Goal: Feedback & Contribution: Submit feedback/report problem

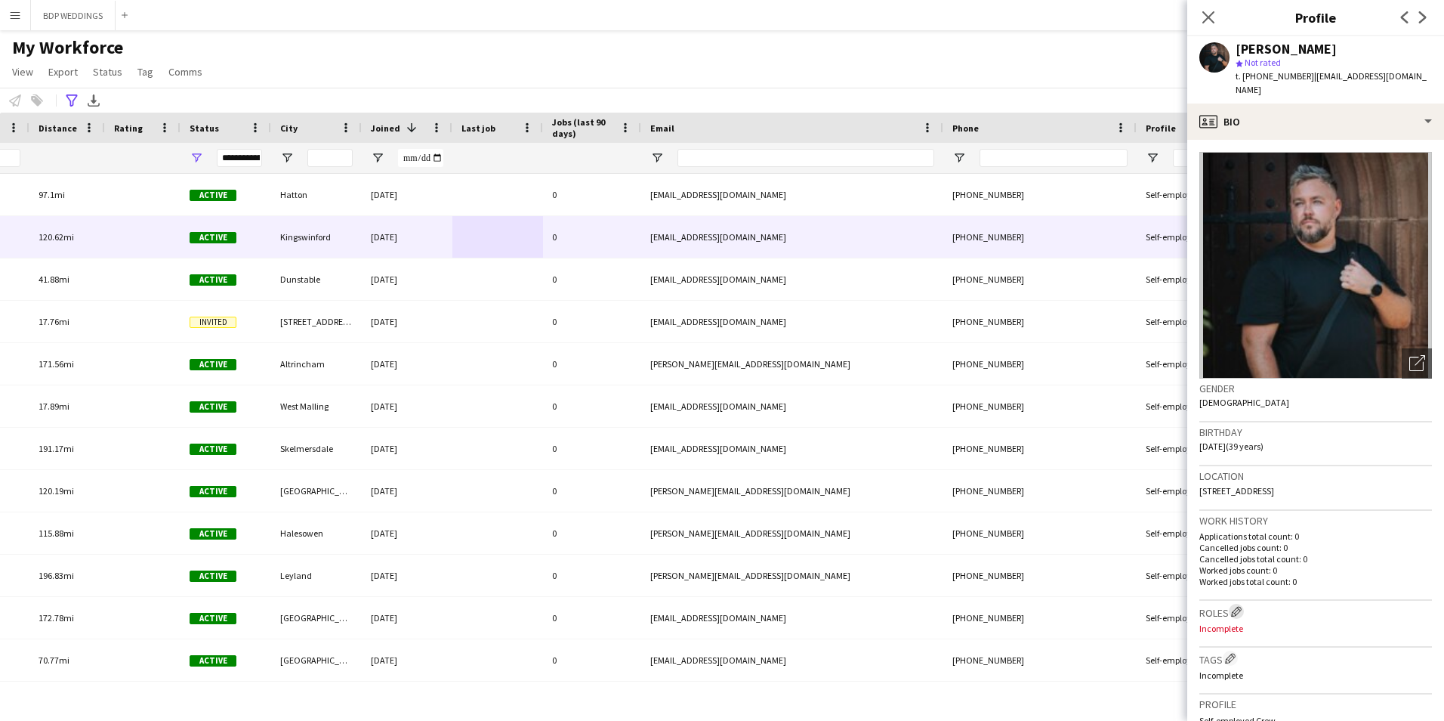
click at [1239, 613] on app-icon "Edit crew company roles" at bounding box center [1236, 611] width 11 height 11
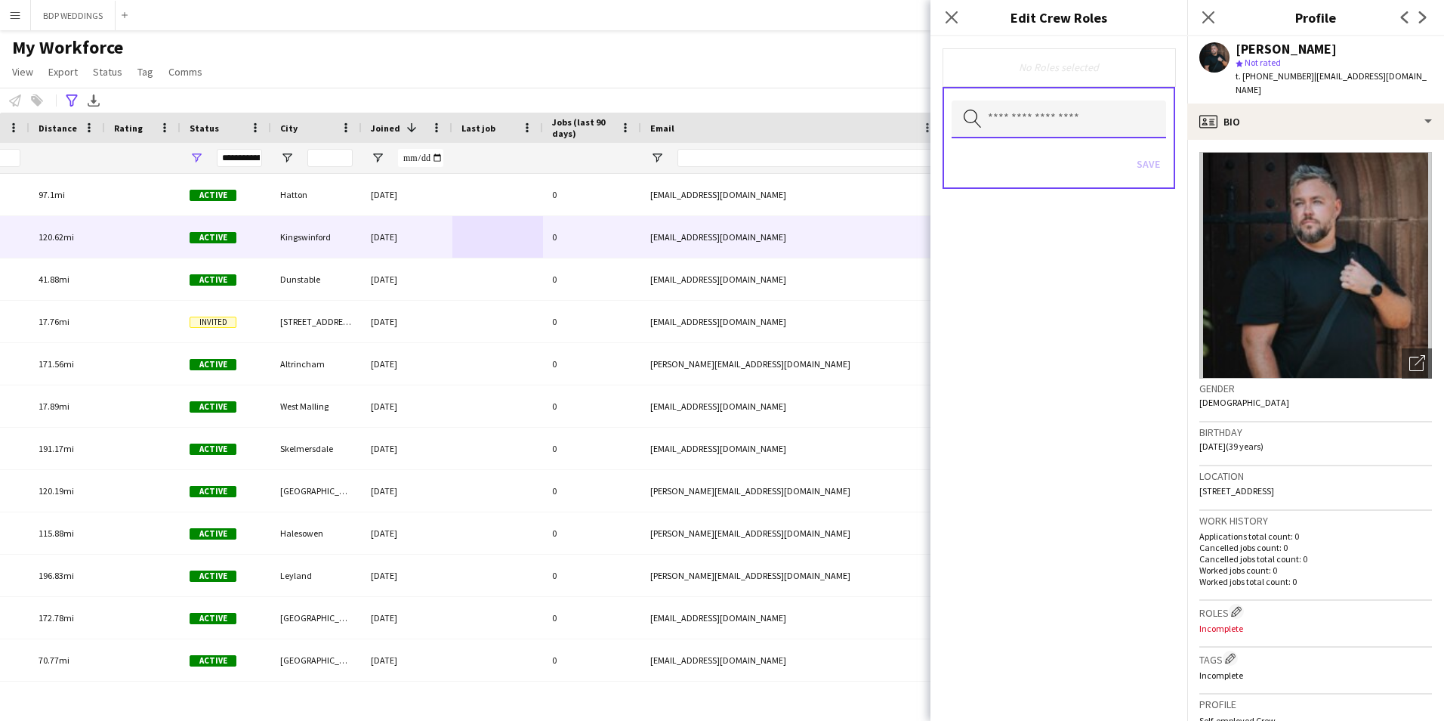
click at [1005, 121] on input "text" at bounding box center [1059, 119] width 215 height 38
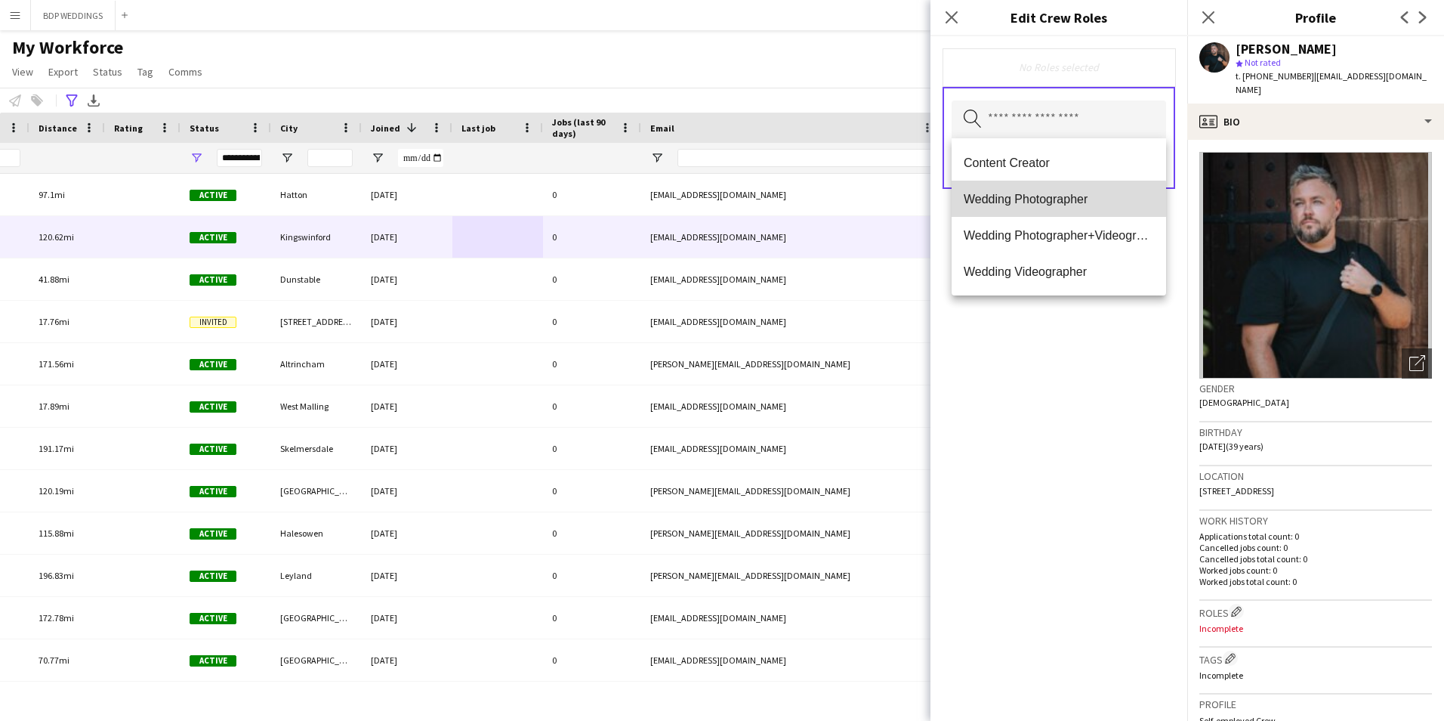
click at [1005, 205] on span "Wedding Photographer" at bounding box center [1059, 199] width 190 height 14
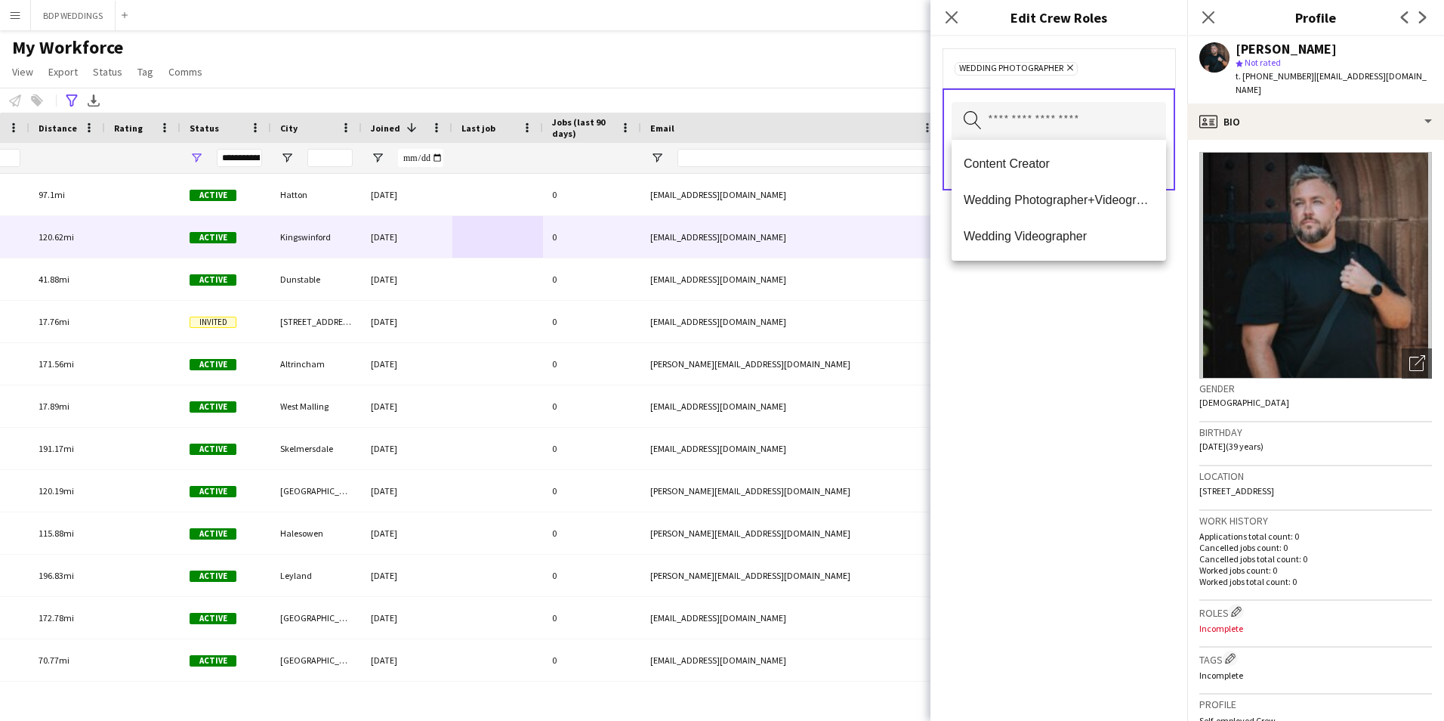
click at [1032, 443] on div "Wedding Photographer Remove Search by role type Save" at bounding box center [1059, 378] width 257 height 684
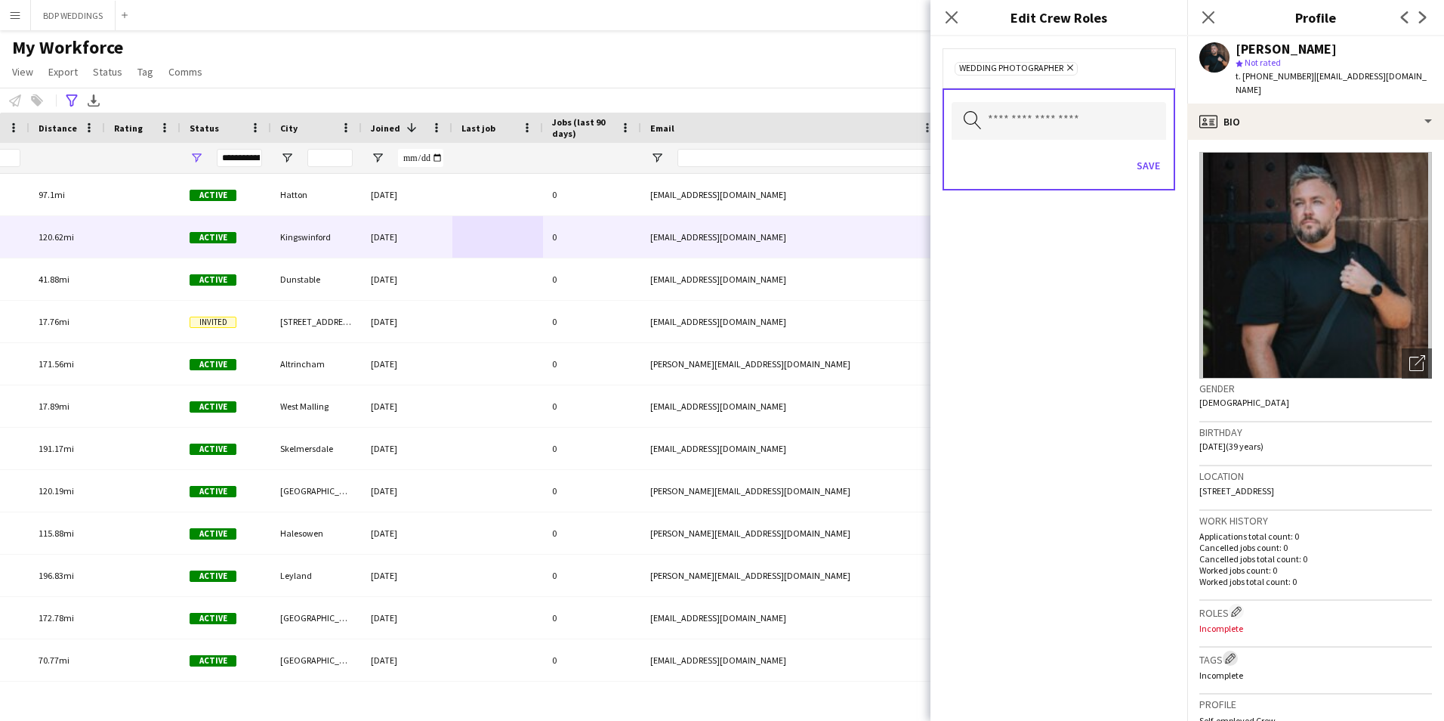
click at [1232, 657] on app-icon "Edit crew company tags" at bounding box center [1230, 658] width 11 height 11
click at [1058, 113] on input "text" at bounding box center [1059, 119] width 215 height 38
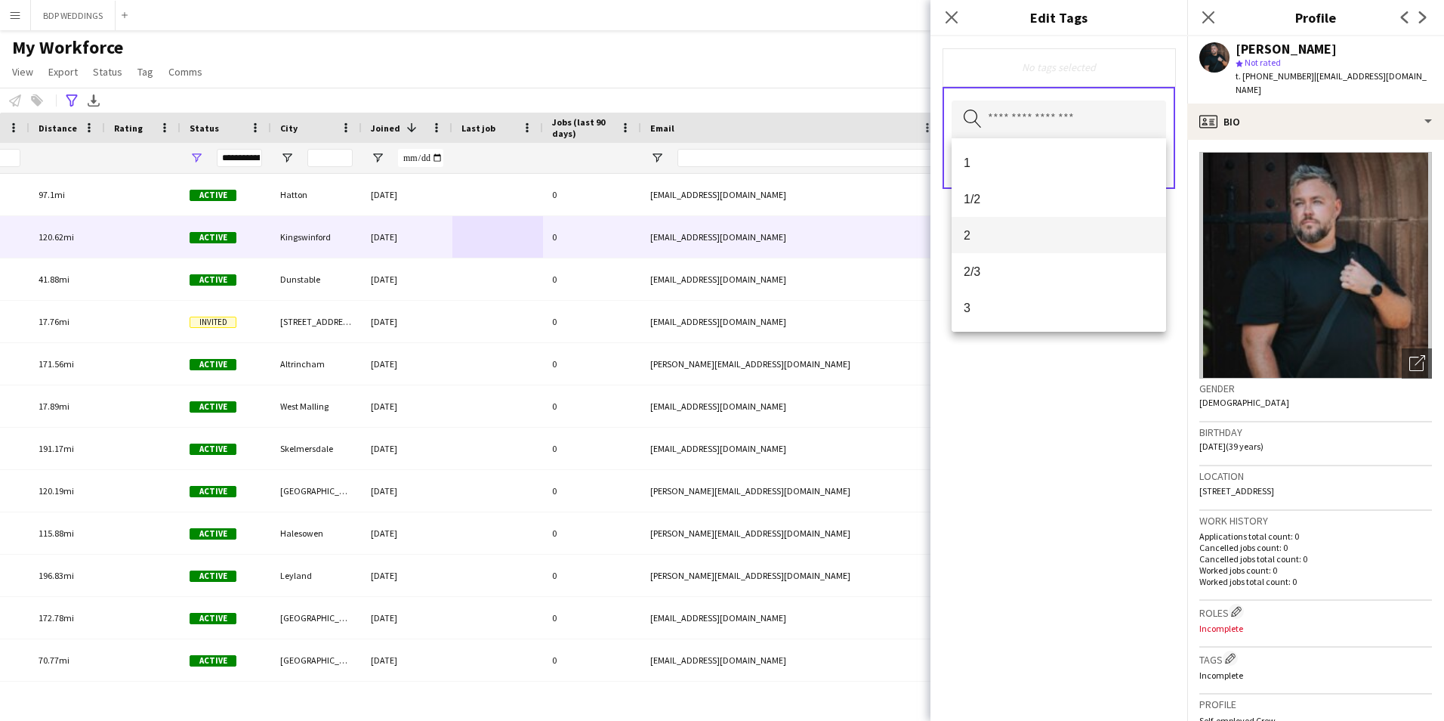
click at [996, 230] on span "2" at bounding box center [1059, 235] width 190 height 14
click at [1080, 508] on div "2 Remove Search by tag name Save" at bounding box center [1059, 378] width 257 height 684
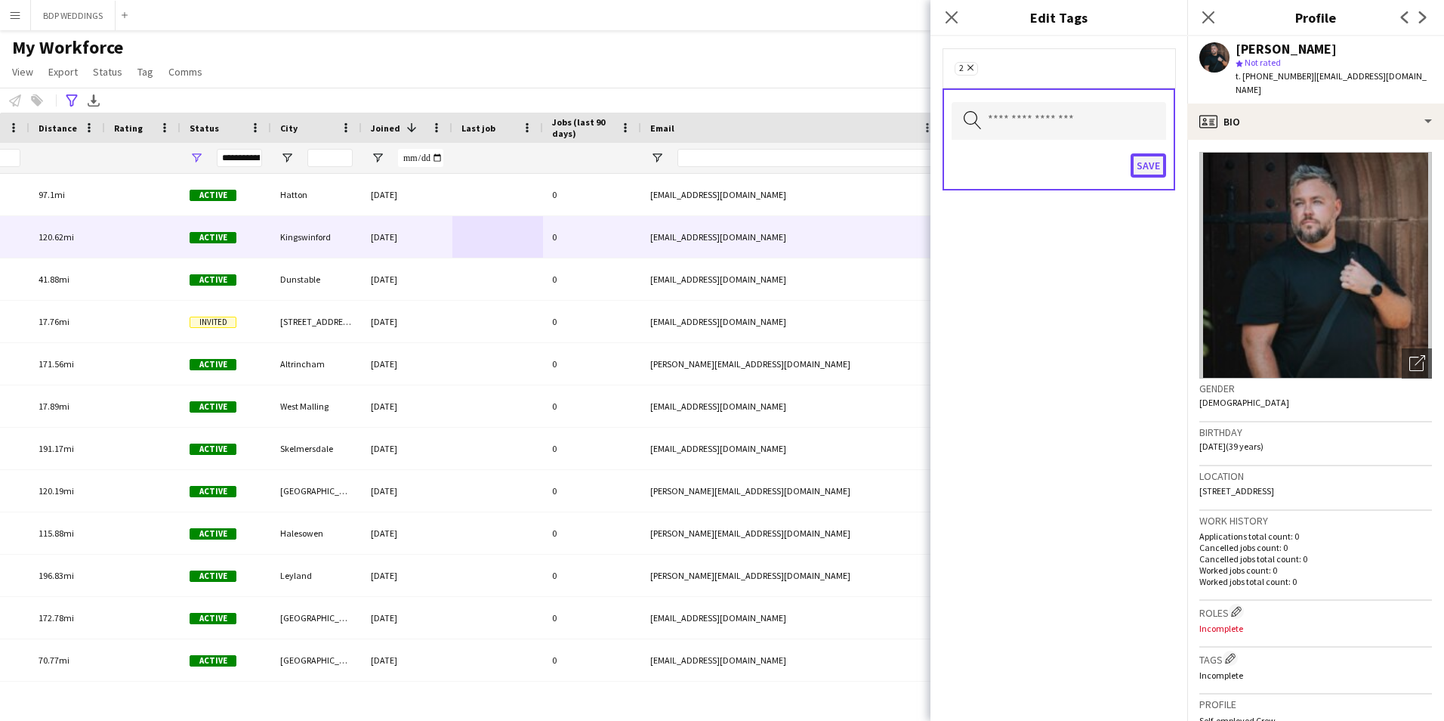
click at [1154, 171] on button "Save" at bounding box center [1148, 165] width 35 height 24
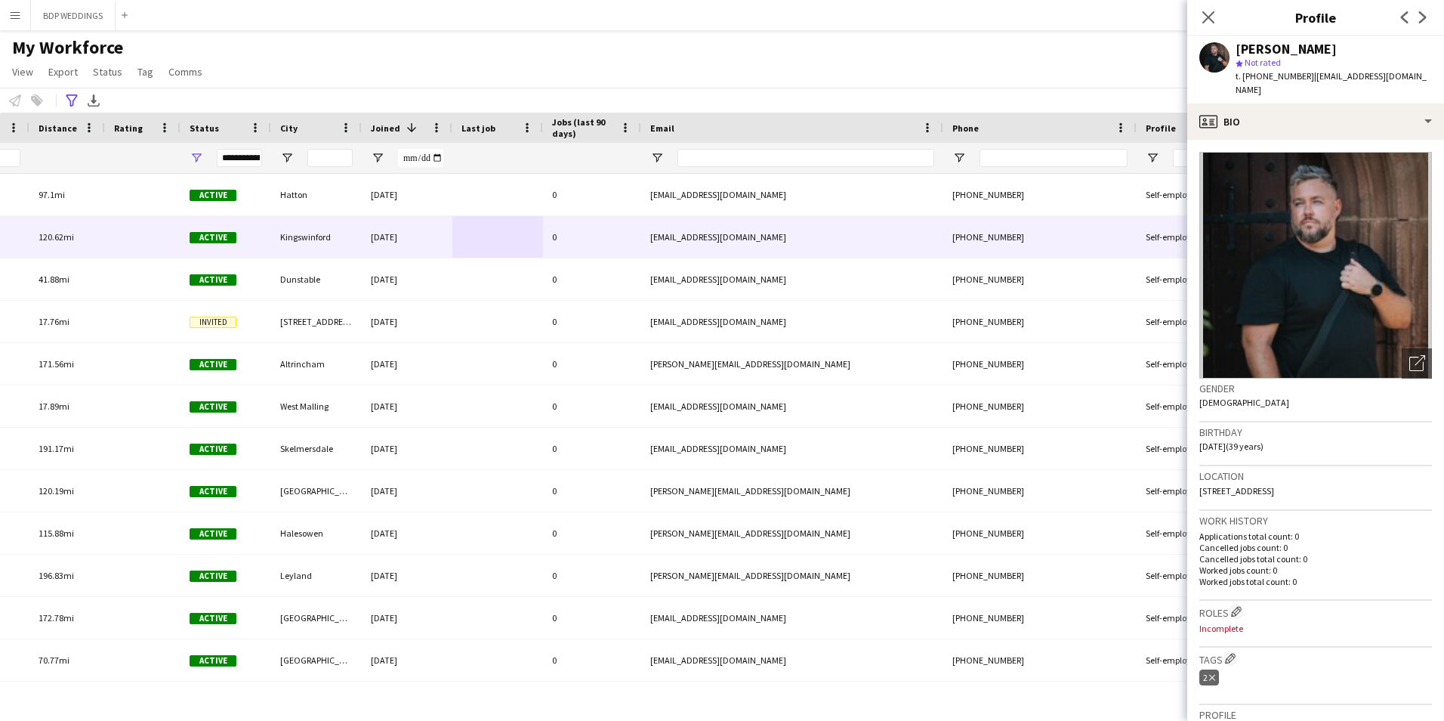
drag, startPoint x: 1328, startPoint y: 89, endPoint x: 1307, endPoint y: 77, distance: 23.7
click at [1307, 77] on div "t. [PHONE_NUMBER] | [EMAIL_ADDRESS][DOMAIN_NAME]" at bounding box center [1334, 82] width 196 height 27
copy span "[EMAIL_ADDRESS][DOMAIN_NAME]"
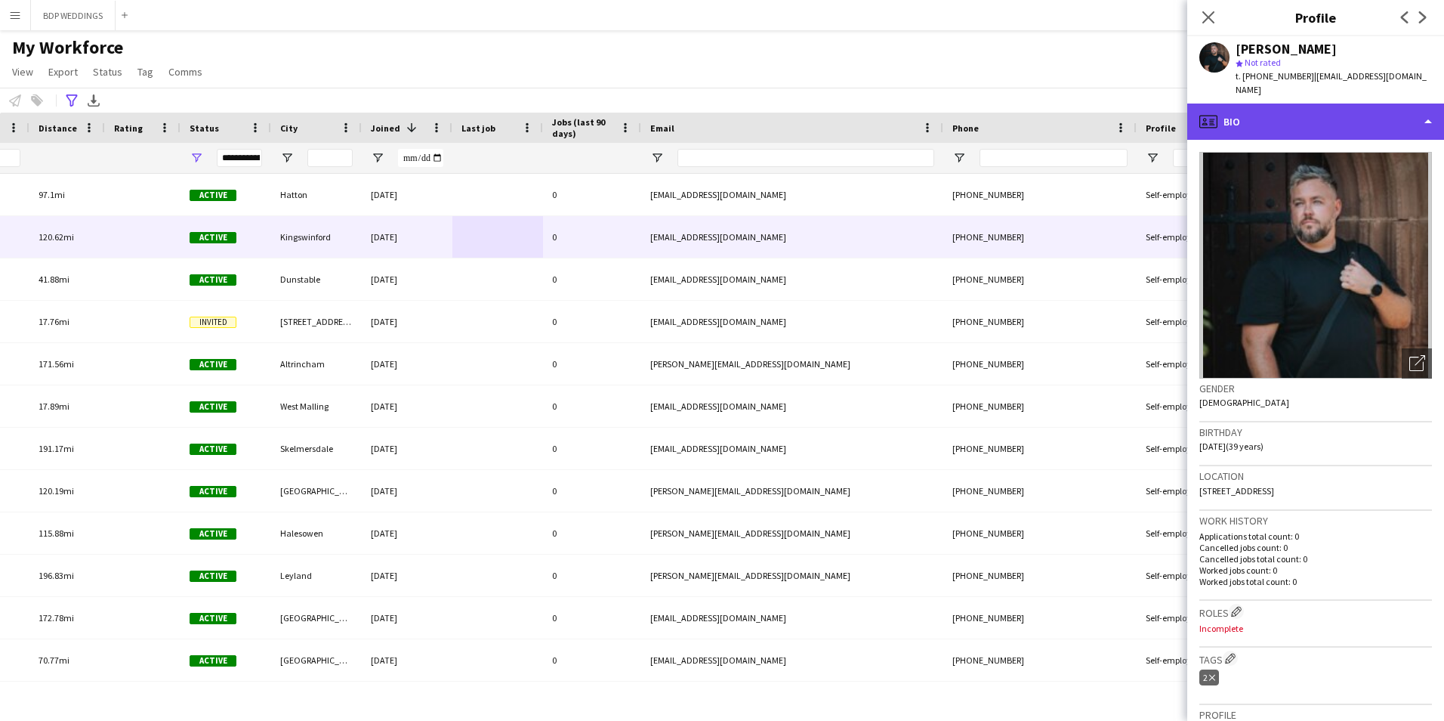
click at [1270, 115] on div "profile Bio" at bounding box center [1315, 121] width 257 height 36
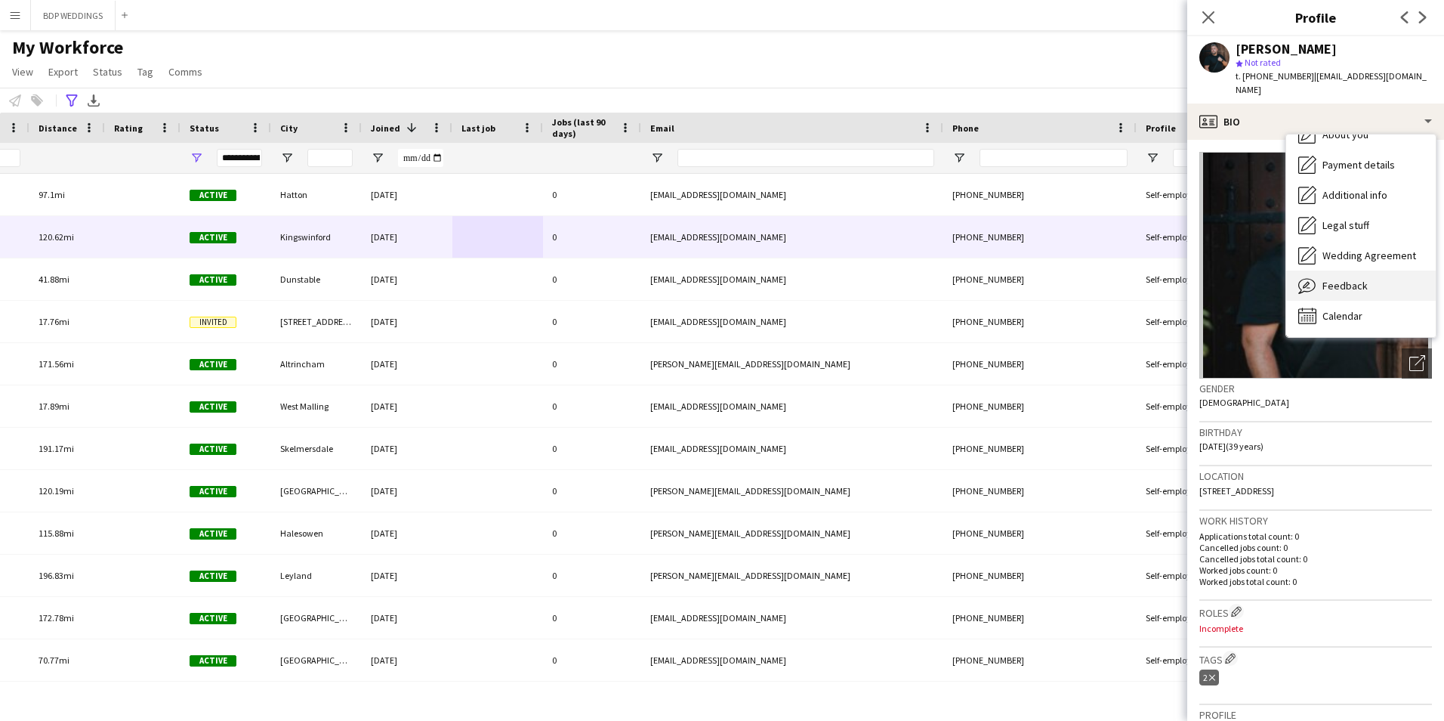
click at [1337, 290] on span "Feedback" at bounding box center [1345, 286] width 45 height 14
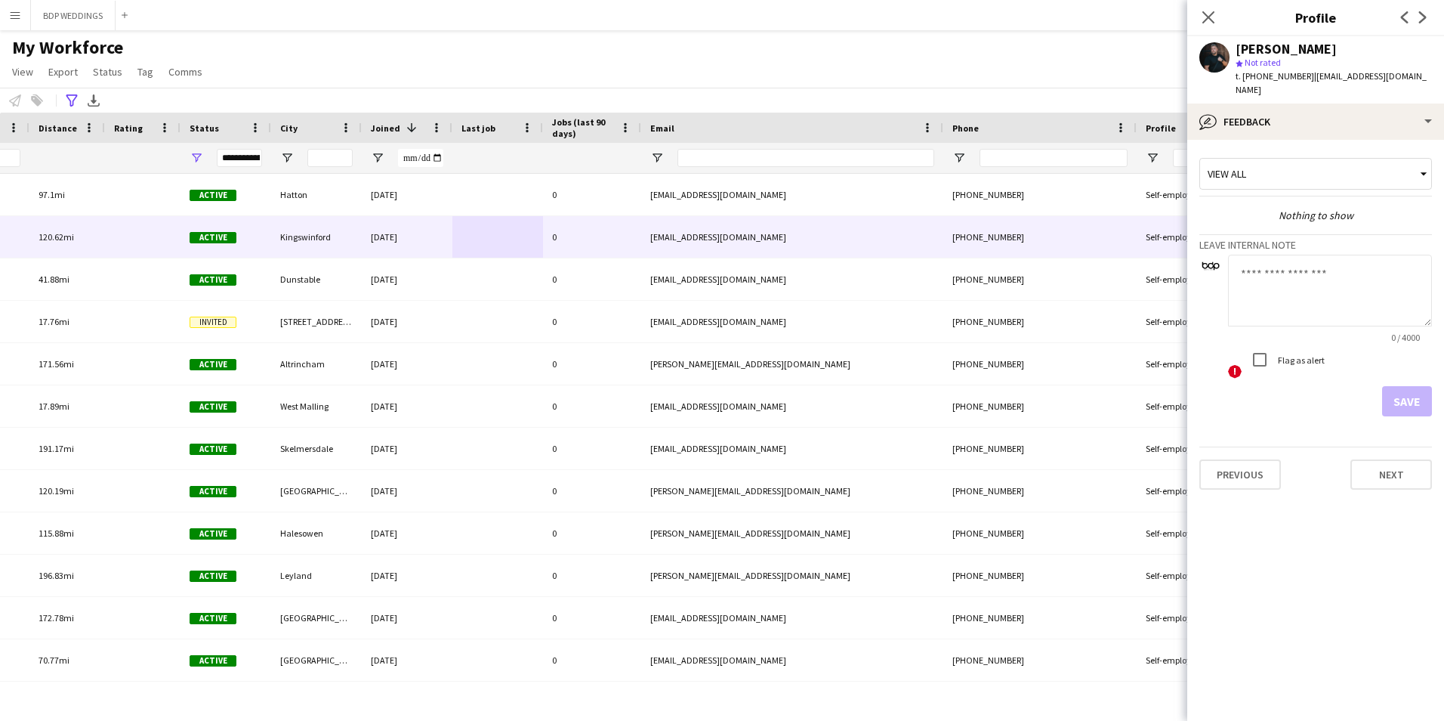
click at [1276, 296] on textarea at bounding box center [1330, 291] width 204 height 72
click at [1251, 275] on textarea at bounding box center [1330, 291] width 204 height 72
paste textarea "**********"
click at [1237, 310] on textarea "**********" at bounding box center [1330, 291] width 204 height 72
paste textarea "**********"
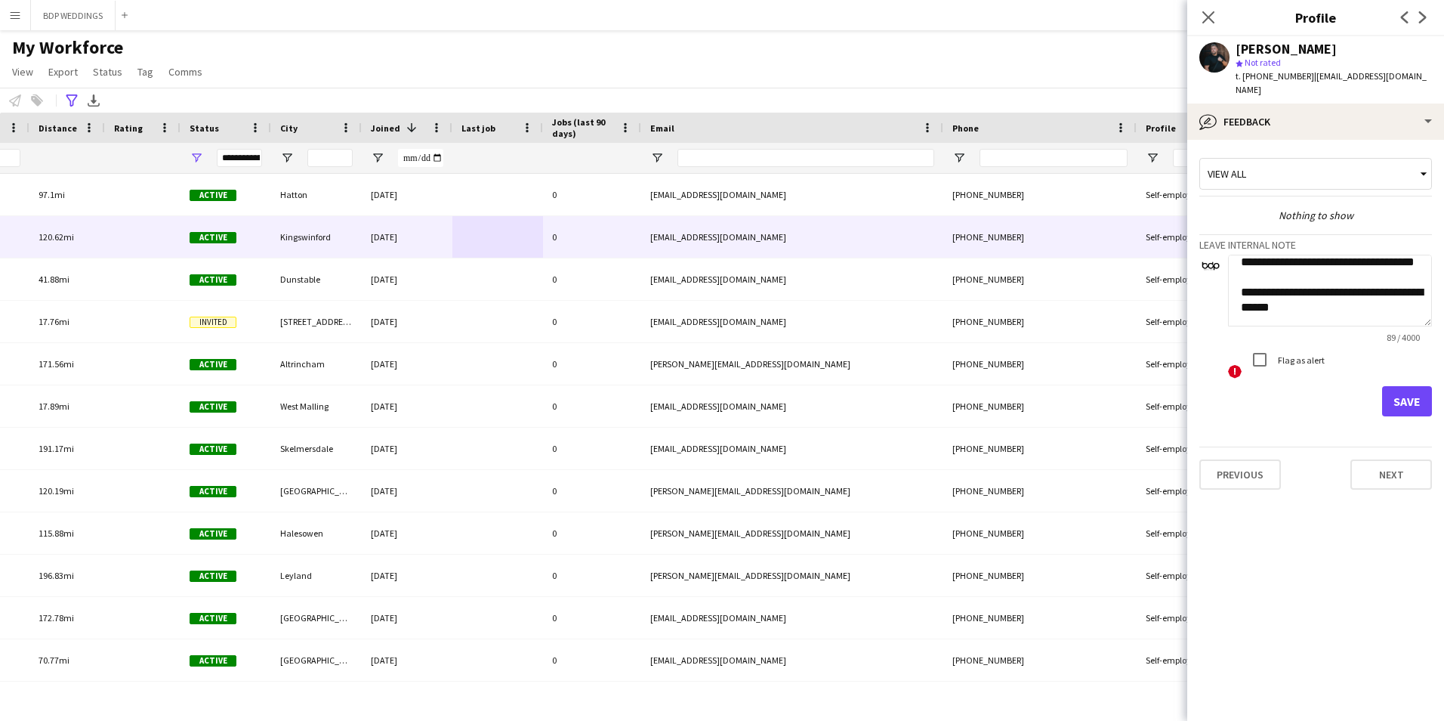
type textarea "**********"
click at [1397, 402] on button "Save" at bounding box center [1407, 401] width 50 height 30
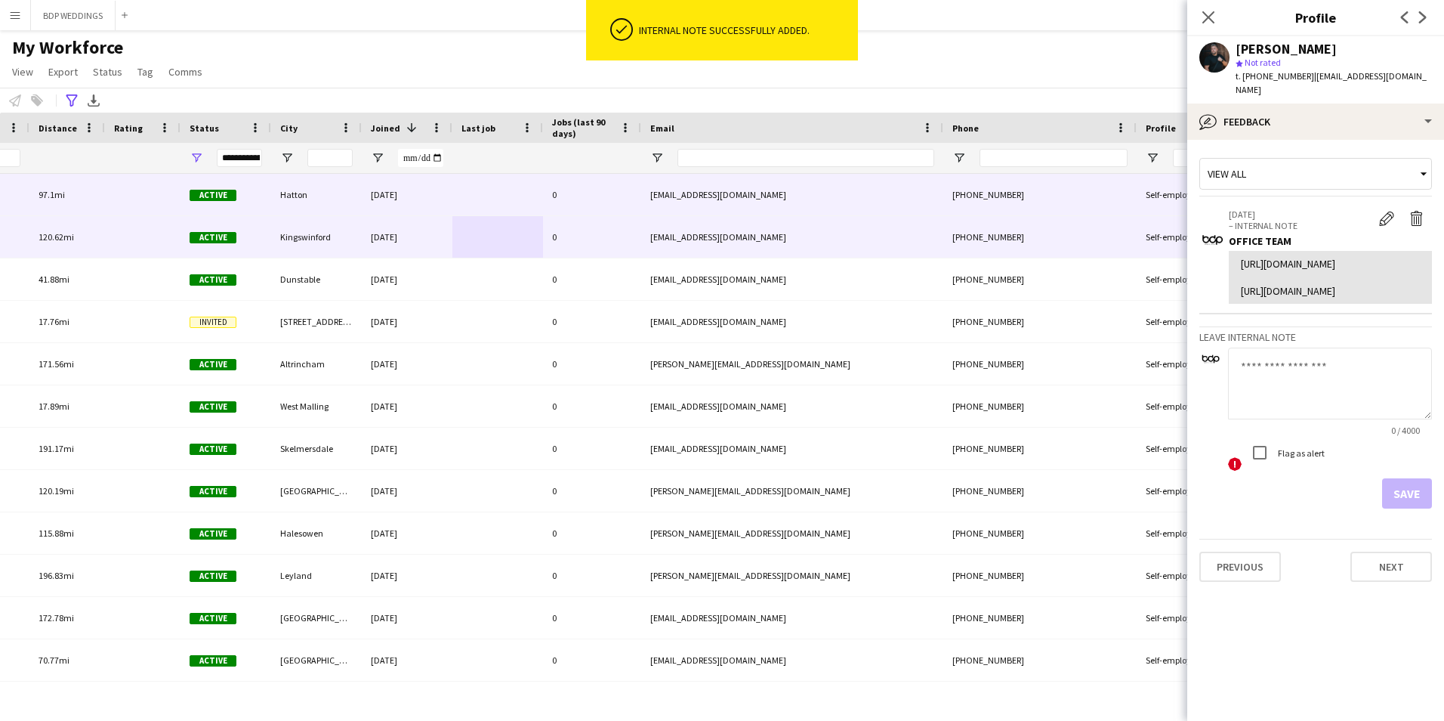
click at [703, 198] on div "[EMAIL_ADDRESS][DOMAIN_NAME]" at bounding box center [792, 195] width 302 height 42
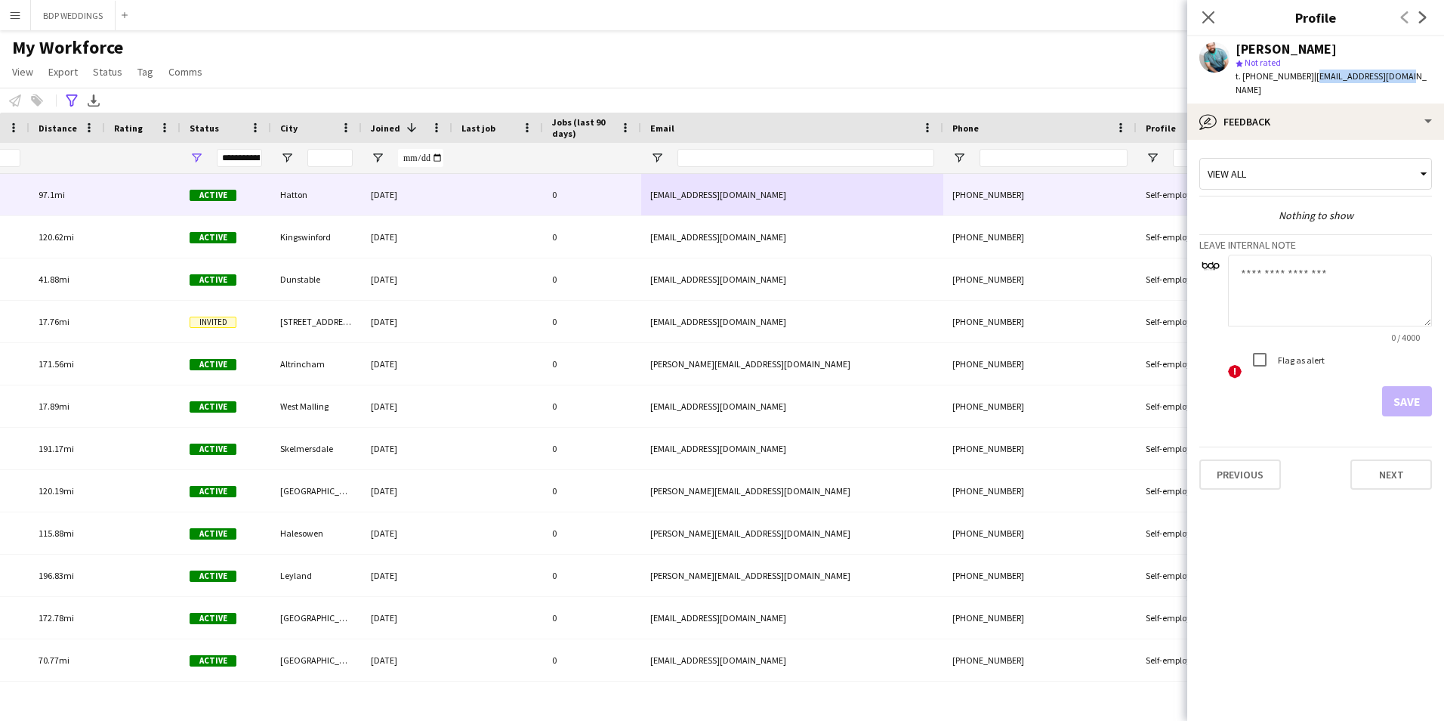
drag, startPoint x: 1393, startPoint y: 78, endPoint x: 1308, endPoint y: 77, distance: 84.6
click at [1308, 77] on div "[PERSON_NAME] star Not rated t. [PHONE_NUMBER] | [EMAIL_ADDRESS][DOMAIN_NAME]" at bounding box center [1315, 69] width 257 height 67
copy span "[EMAIL_ADDRESS][DOMAIN_NAME]"
click at [1284, 260] on textarea at bounding box center [1330, 291] width 204 height 72
paste textarea "**********"
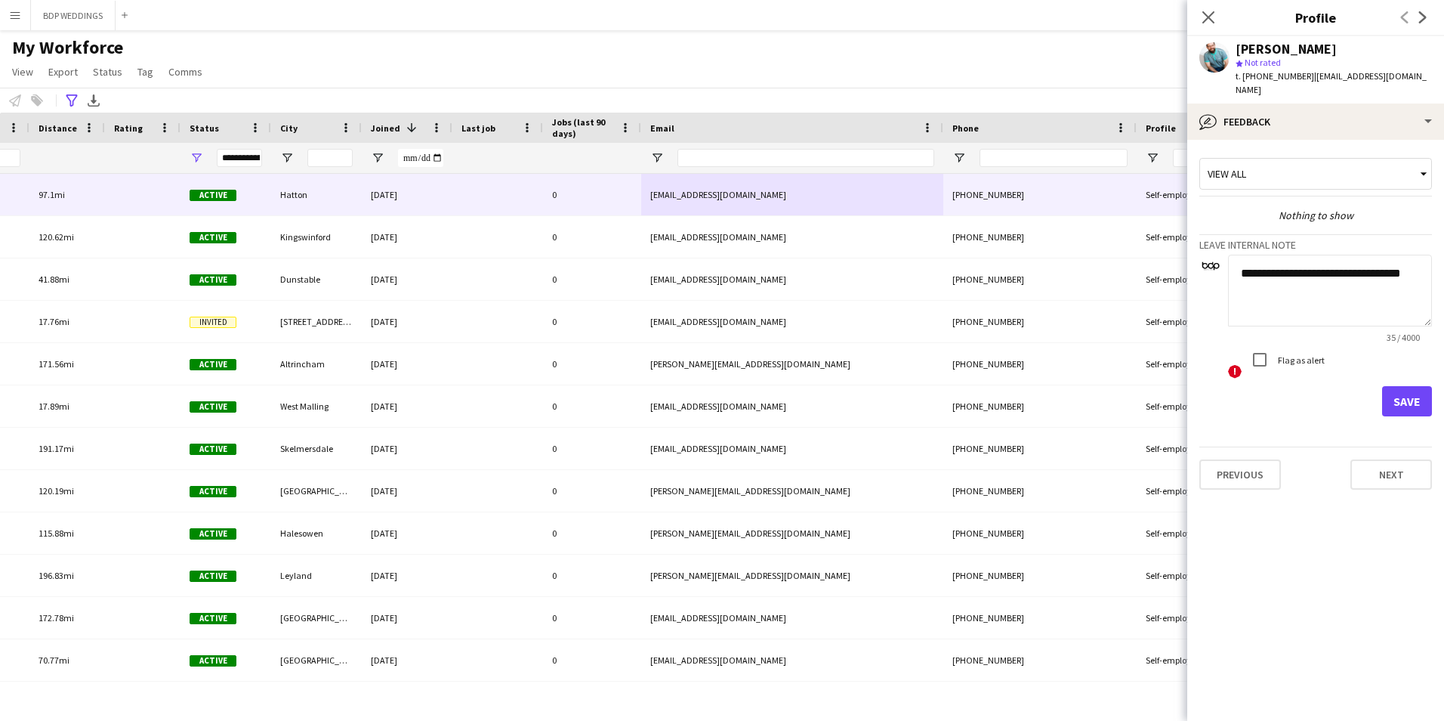
click at [1261, 287] on textarea "**********" at bounding box center [1330, 291] width 204 height 72
click at [1237, 255] on textarea "**********" at bounding box center [1330, 291] width 204 height 72
click at [1245, 260] on textarea "**********" at bounding box center [1330, 291] width 204 height 72
paste textarea "**********"
type textarea "**********"
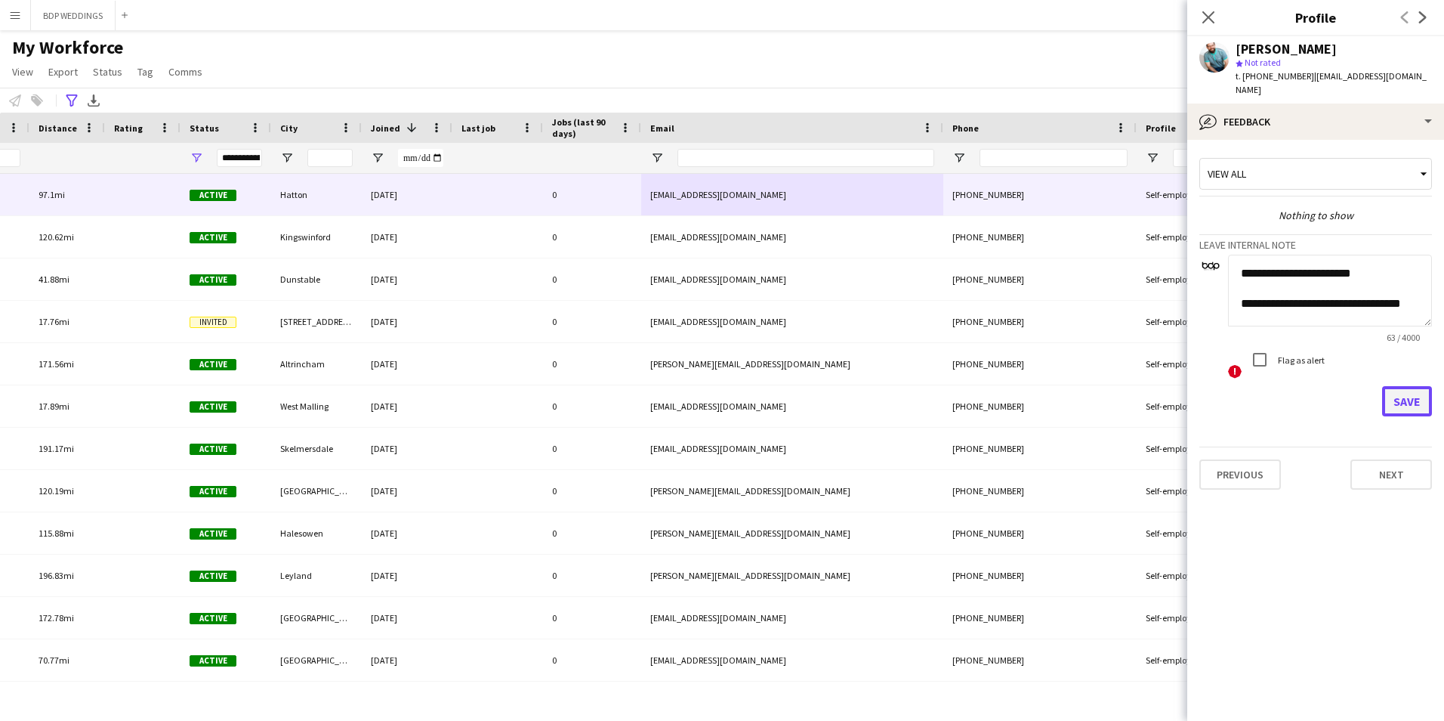
click at [1410, 390] on button "Save" at bounding box center [1407, 401] width 50 height 30
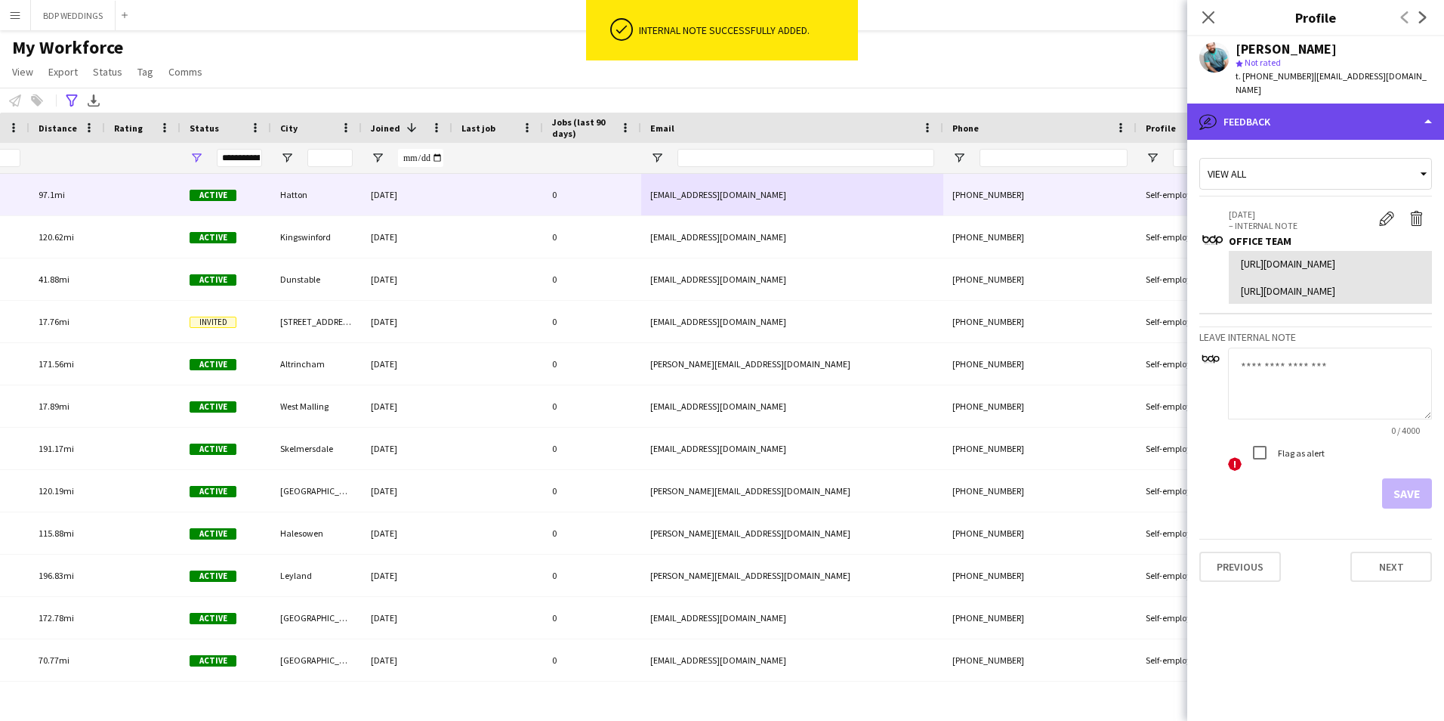
click at [1272, 105] on div "bubble-pencil Feedback" at bounding box center [1315, 121] width 257 height 36
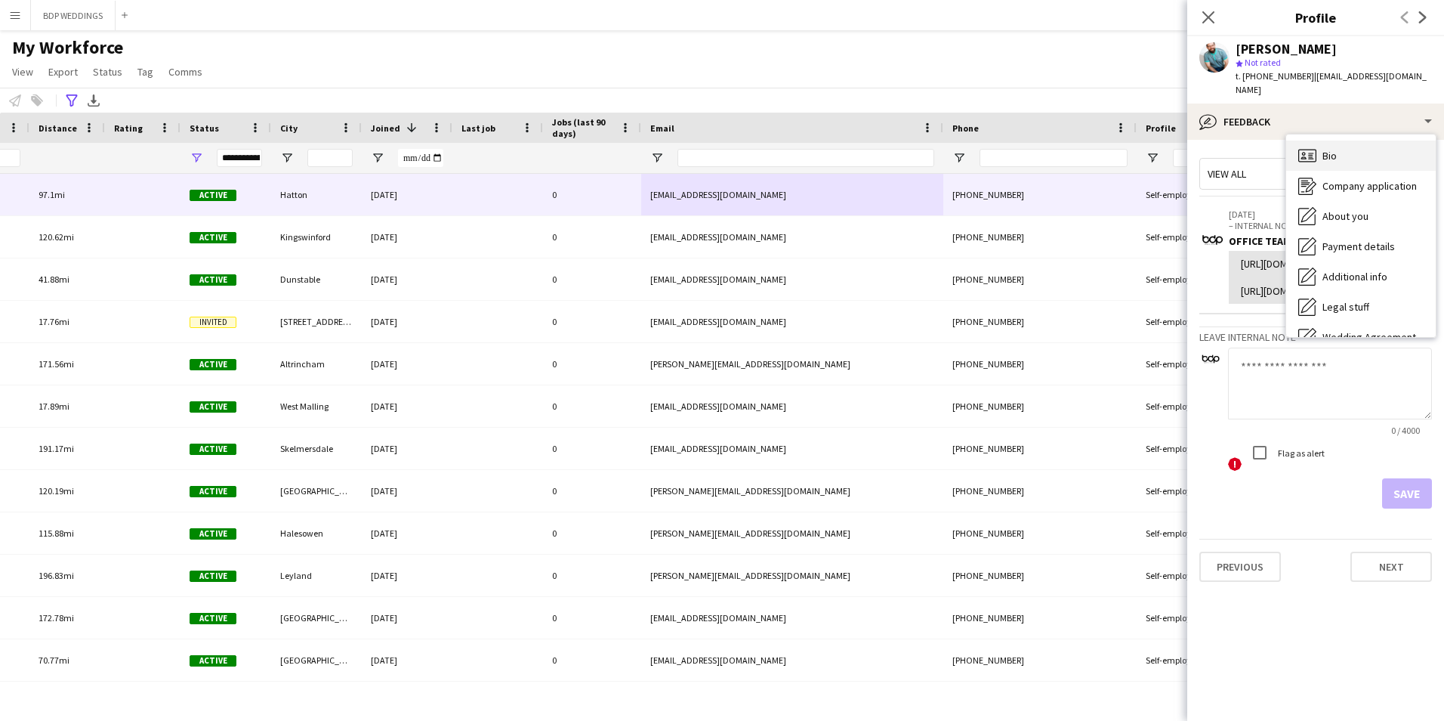
click at [1337, 149] on span "Bio" at bounding box center [1330, 156] width 14 height 14
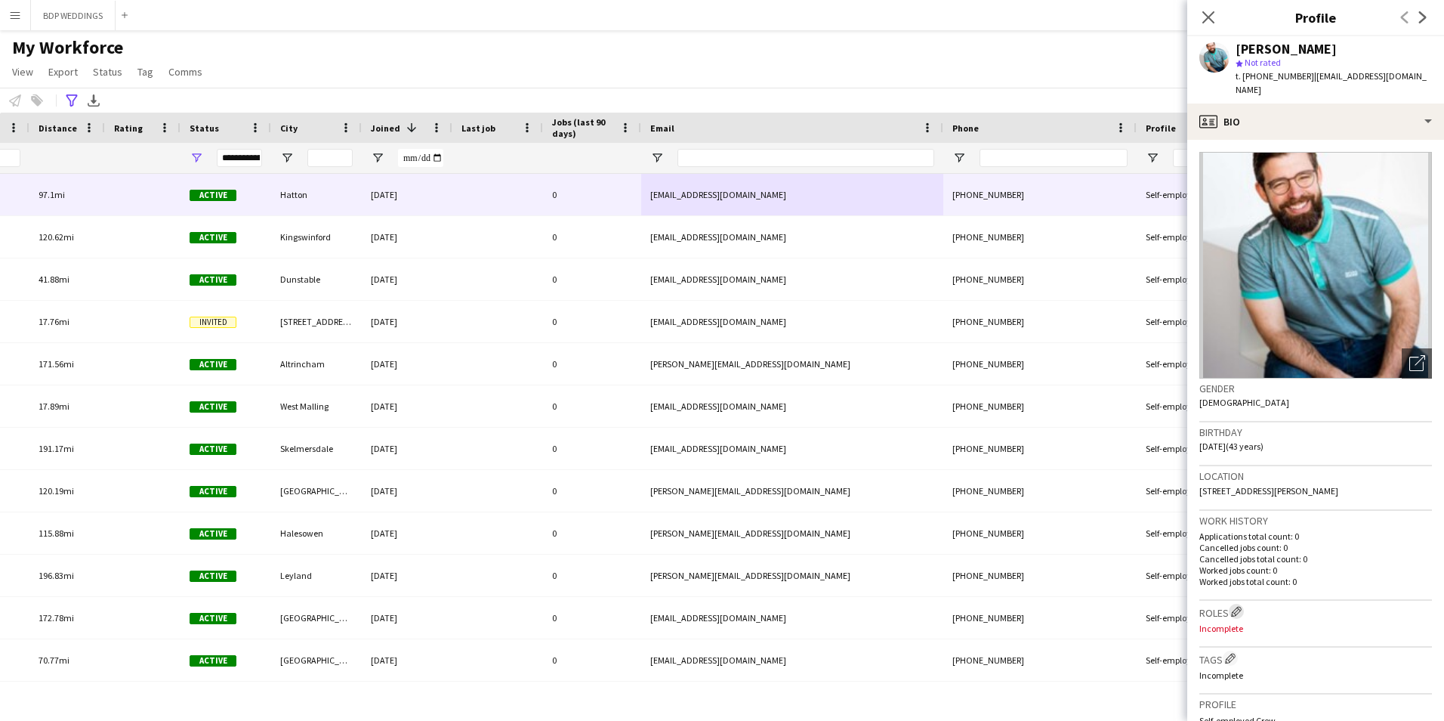
click at [1237, 606] on app-icon "Edit crew company roles" at bounding box center [1236, 611] width 11 height 11
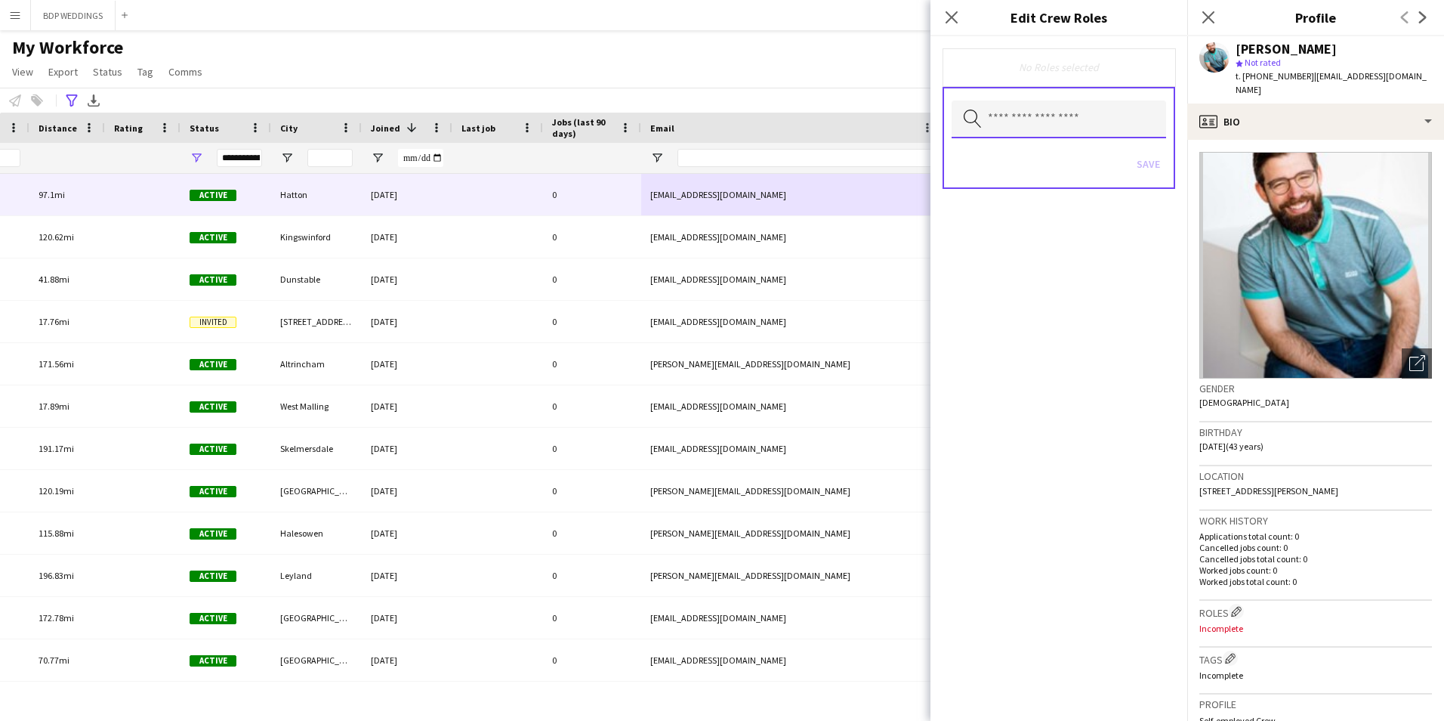
click at [1056, 124] on input "text" at bounding box center [1059, 119] width 215 height 38
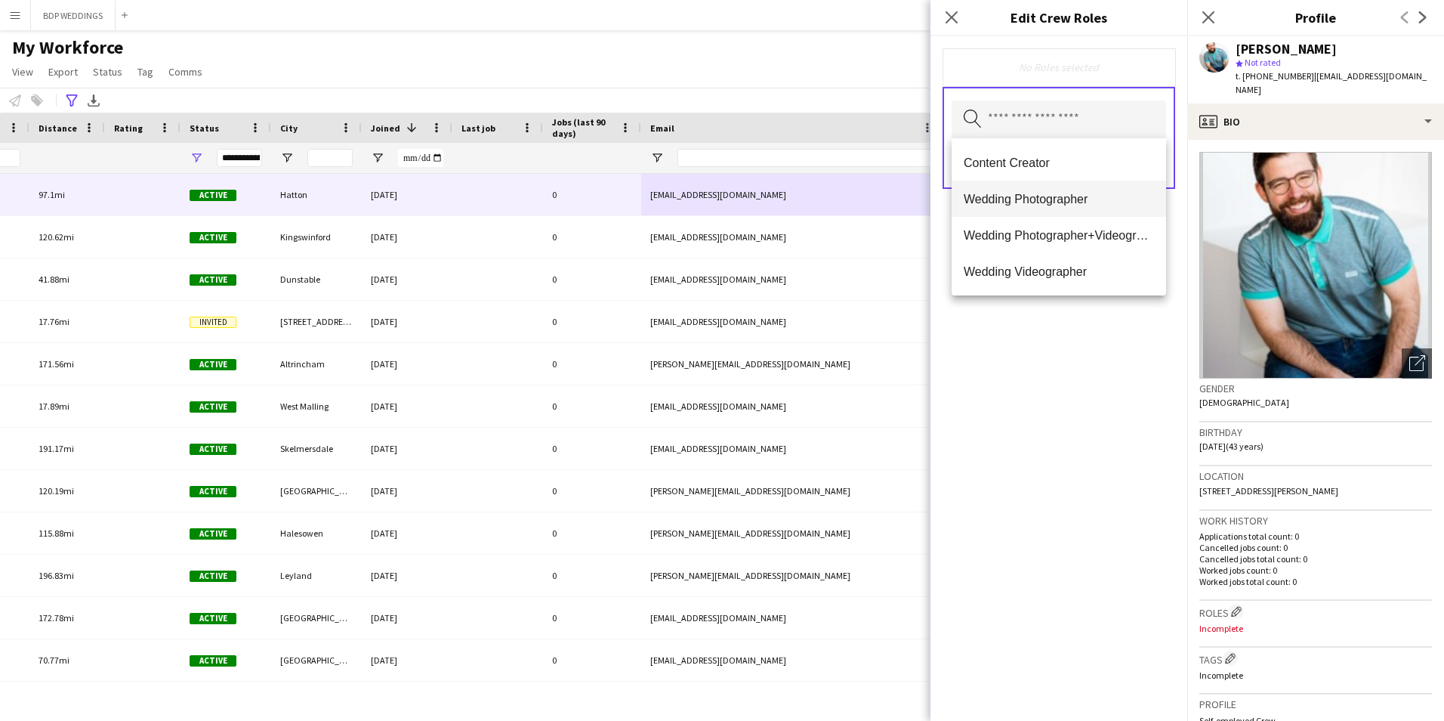
click at [1038, 200] on span "Wedding Photographer" at bounding box center [1059, 199] width 190 height 14
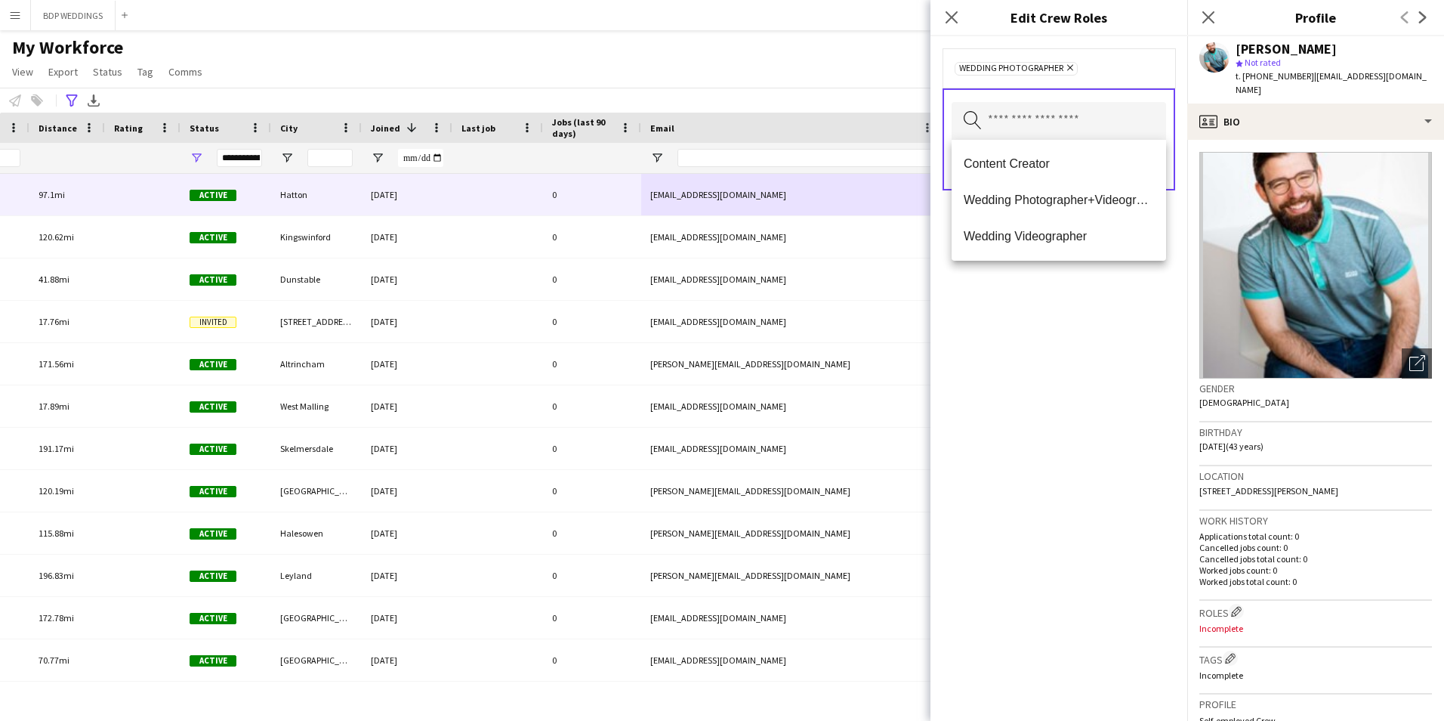
click at [1073, 315] on div "Wedding Photographer Remove Search by role type Save" at bounding box center [1059, 378] width 257 height 684
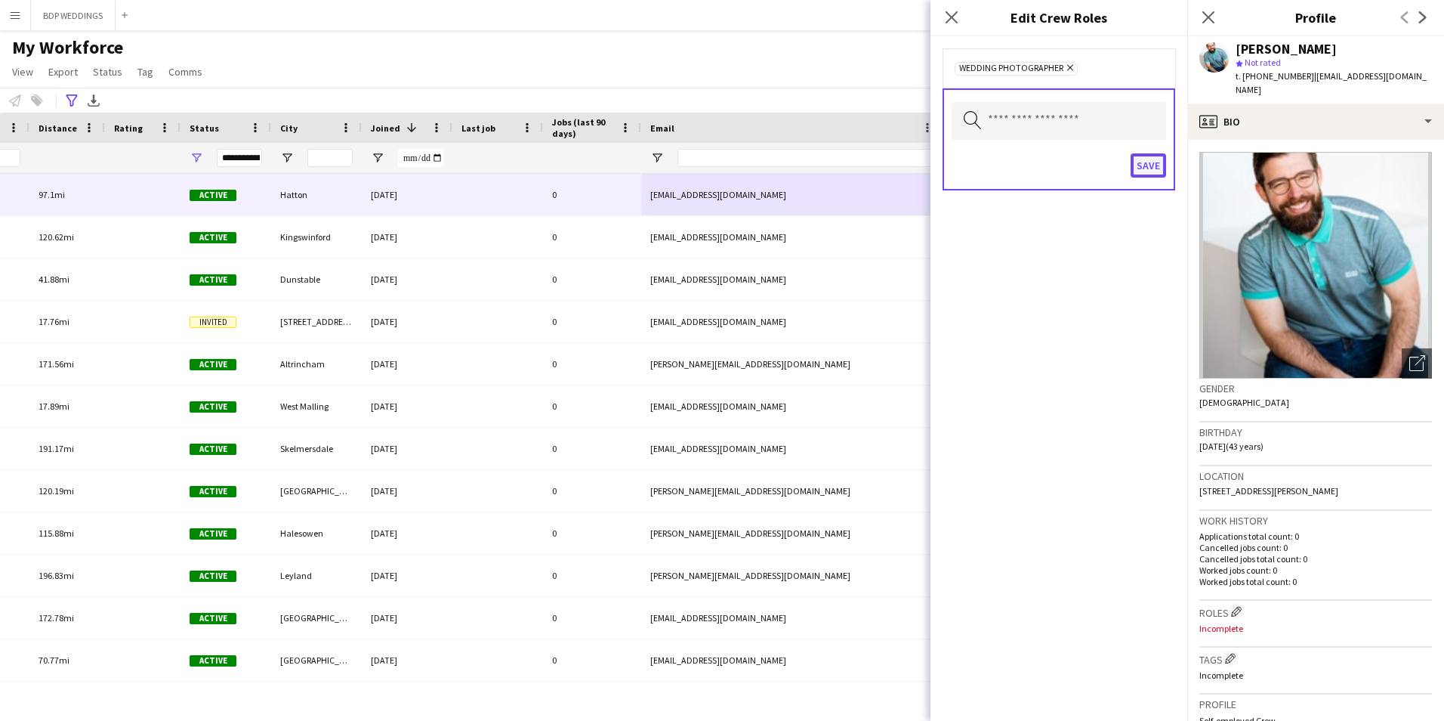
click at [1144, 173] on button "Save" at bounding box center [1148, 165] width 35 height 24
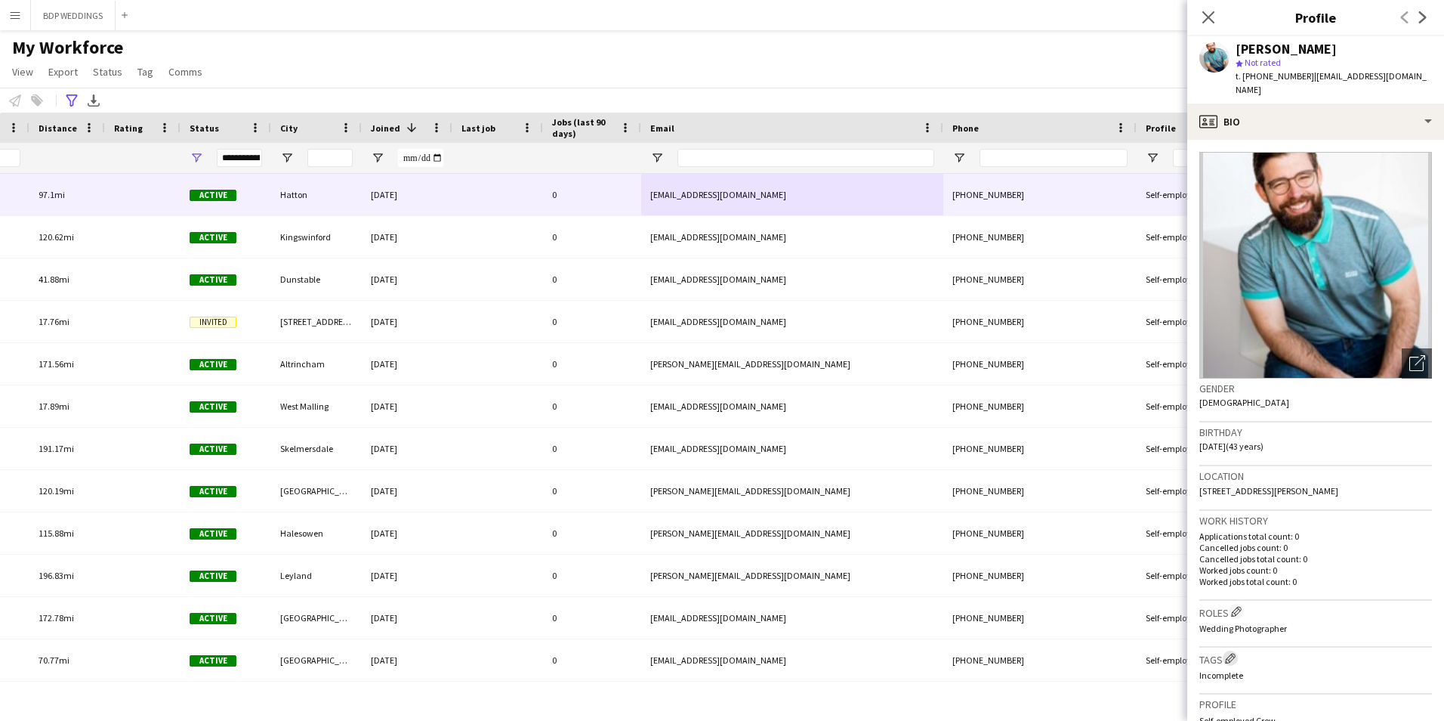
click at [1232, 653] on app-icon "Edit crew company tags" at bounding box center [1230, 658] width 11 height 11
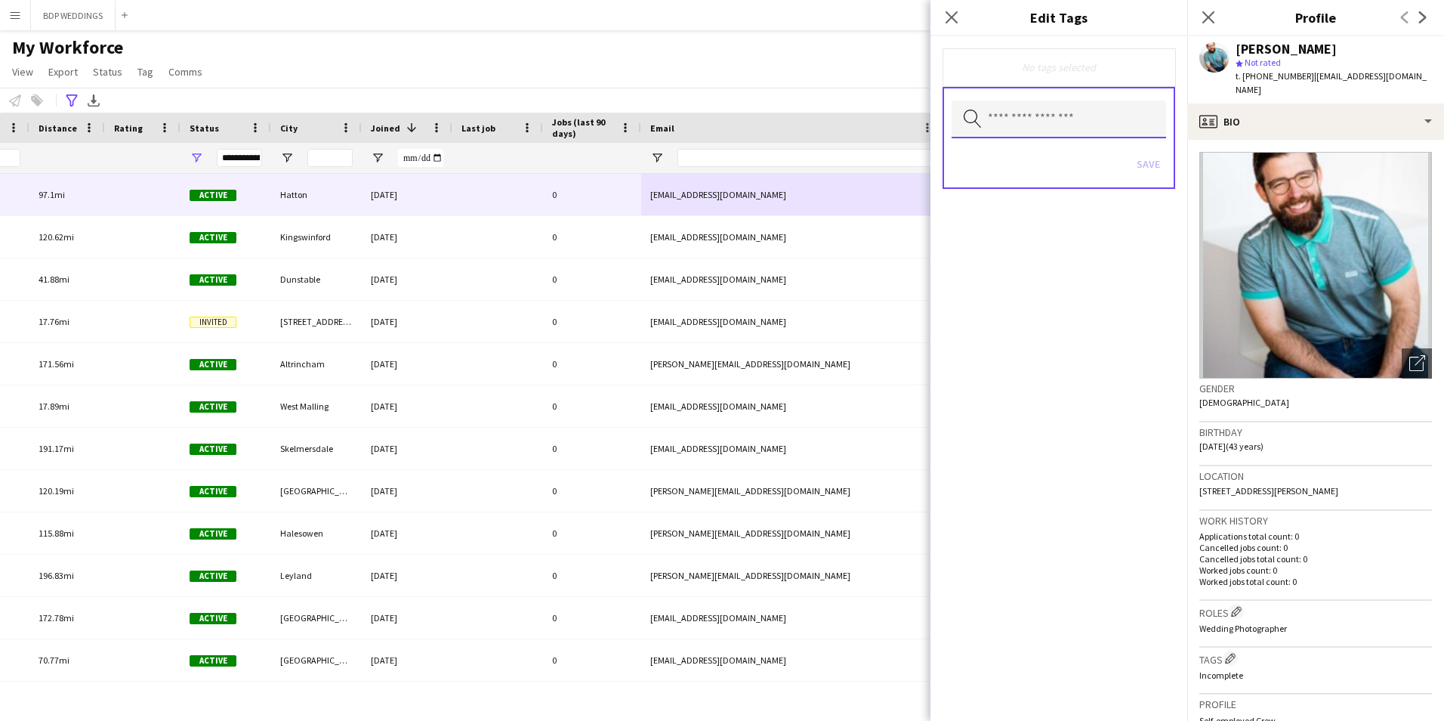
click at [1077, 125] on input "text" at bounding box center [1059, 119] width 215 height 38
type input "*"
click at [1013, 199] on span "2" at bounding box center [1059, 199] width 190 height 14
click at [1097, 480] on div "2 Remove Search by tag name Save" at bounding box center [1059, 378] width 257 height 684
click at [1147, 168] on button "Save" at bounding box center [1148, 165] width 35 height 24
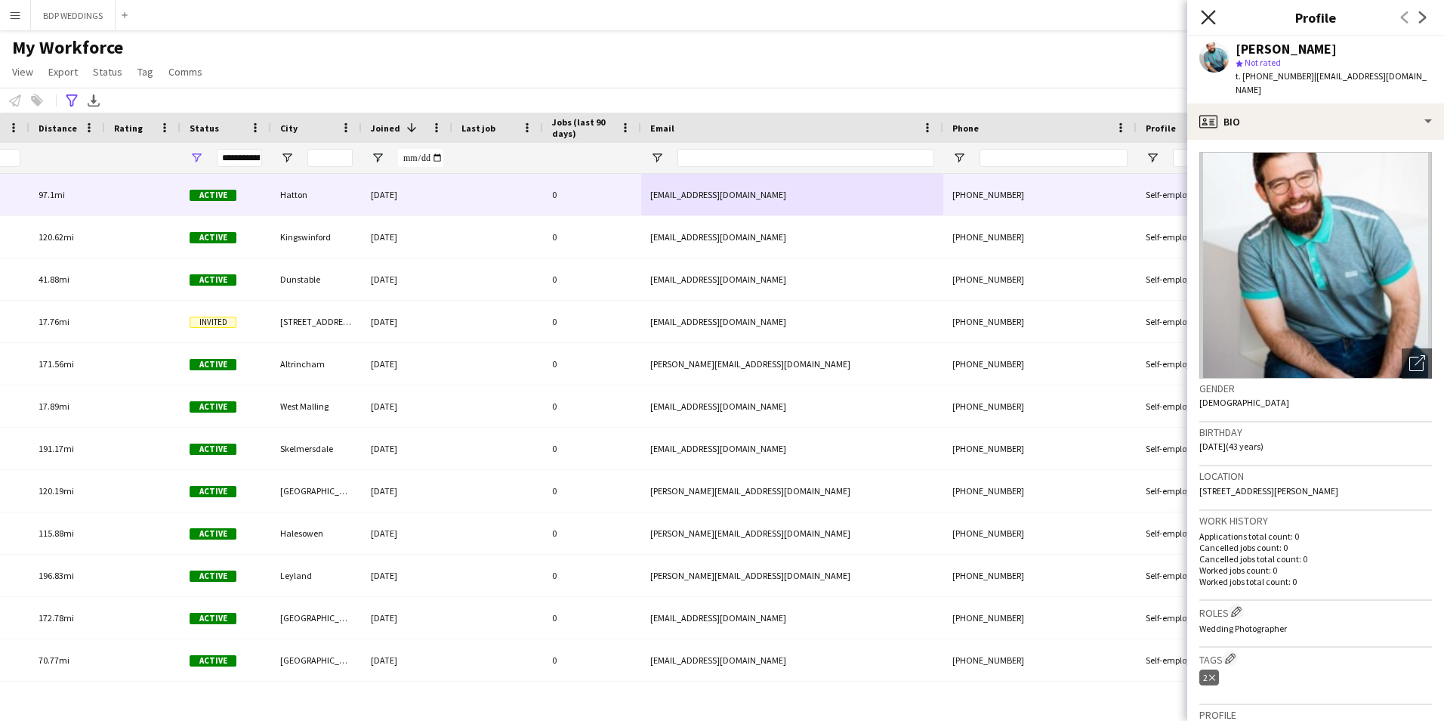
click at [1204, 19] on icon "Close pop-in" at bounding box center [1208, 17] width 14 height 14
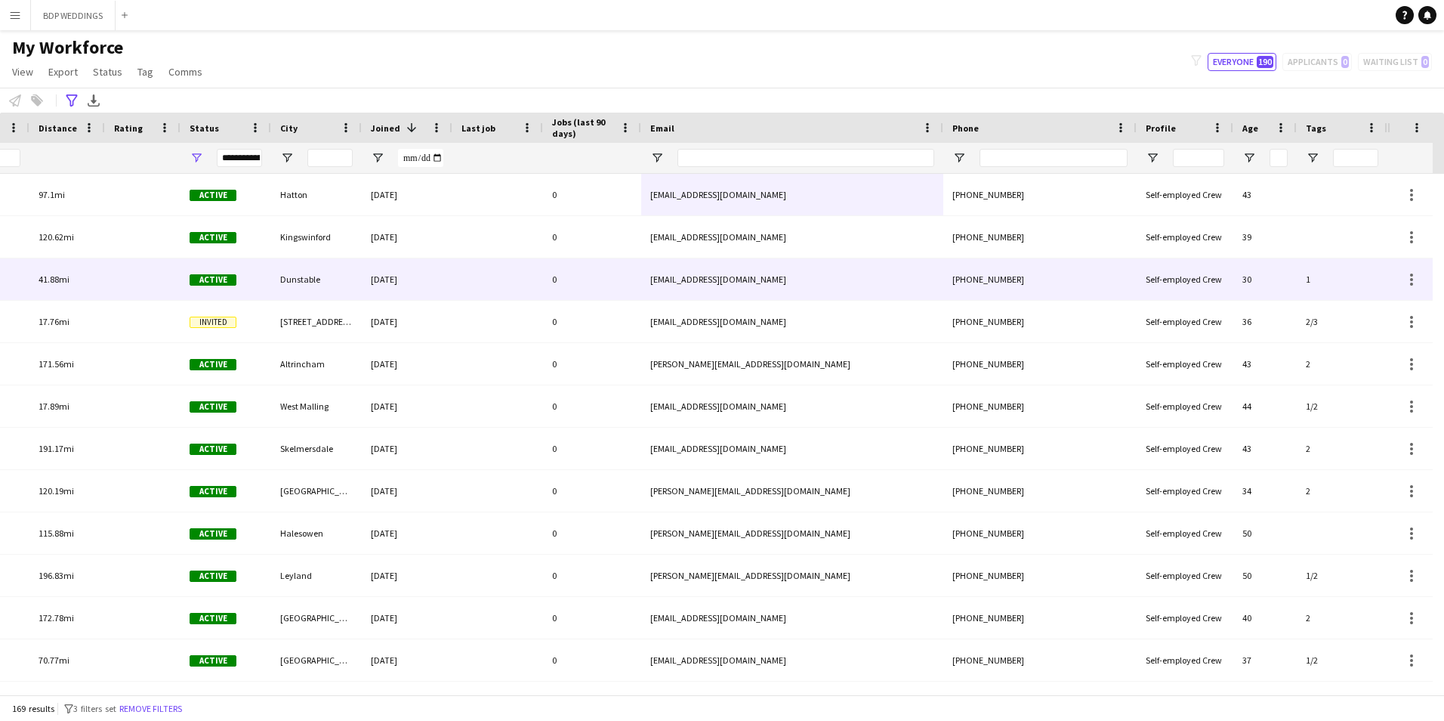
click at [417, 280] on div "[DATE]" at bounding box center [407, 279] width 91 height 42
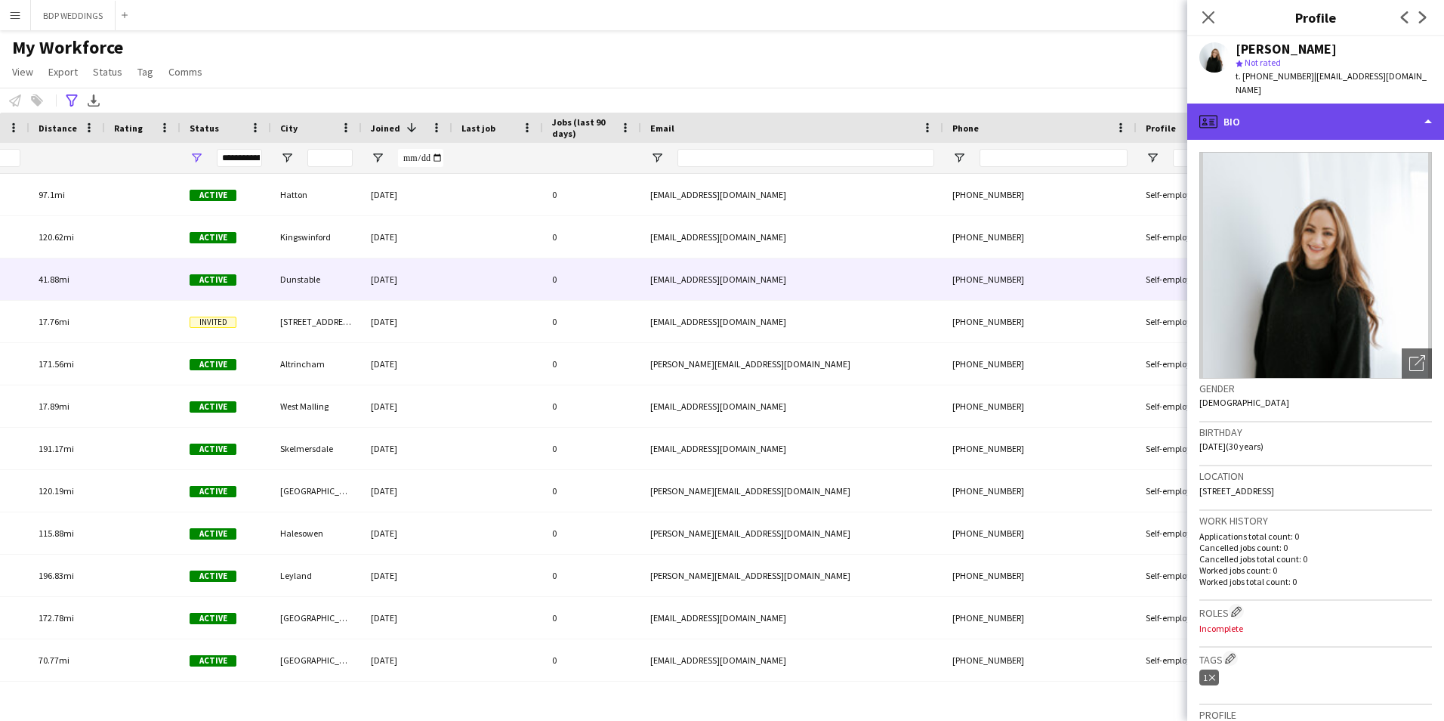
click at [1276, 118] on div "profile Bio" at bounding box center [1315, 121] width 257 height 36
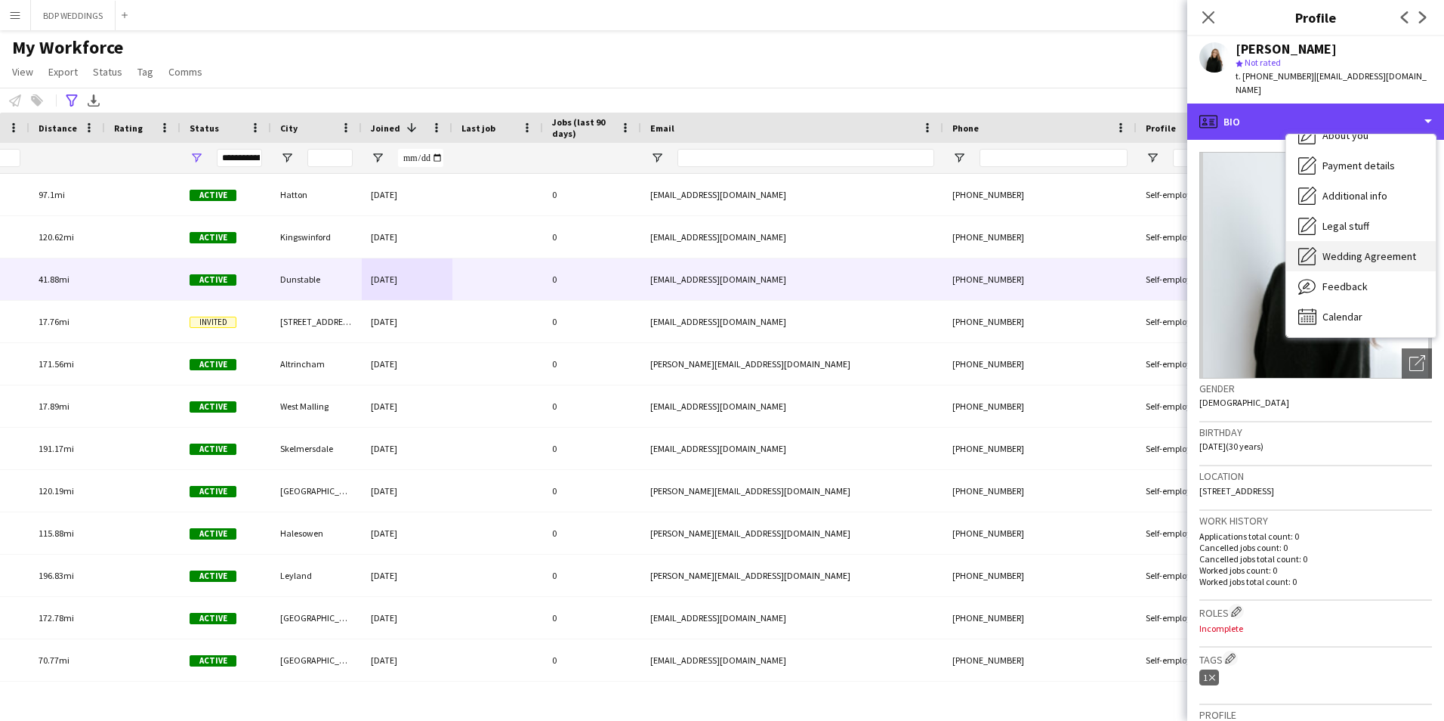
scroll to position [82, 0]
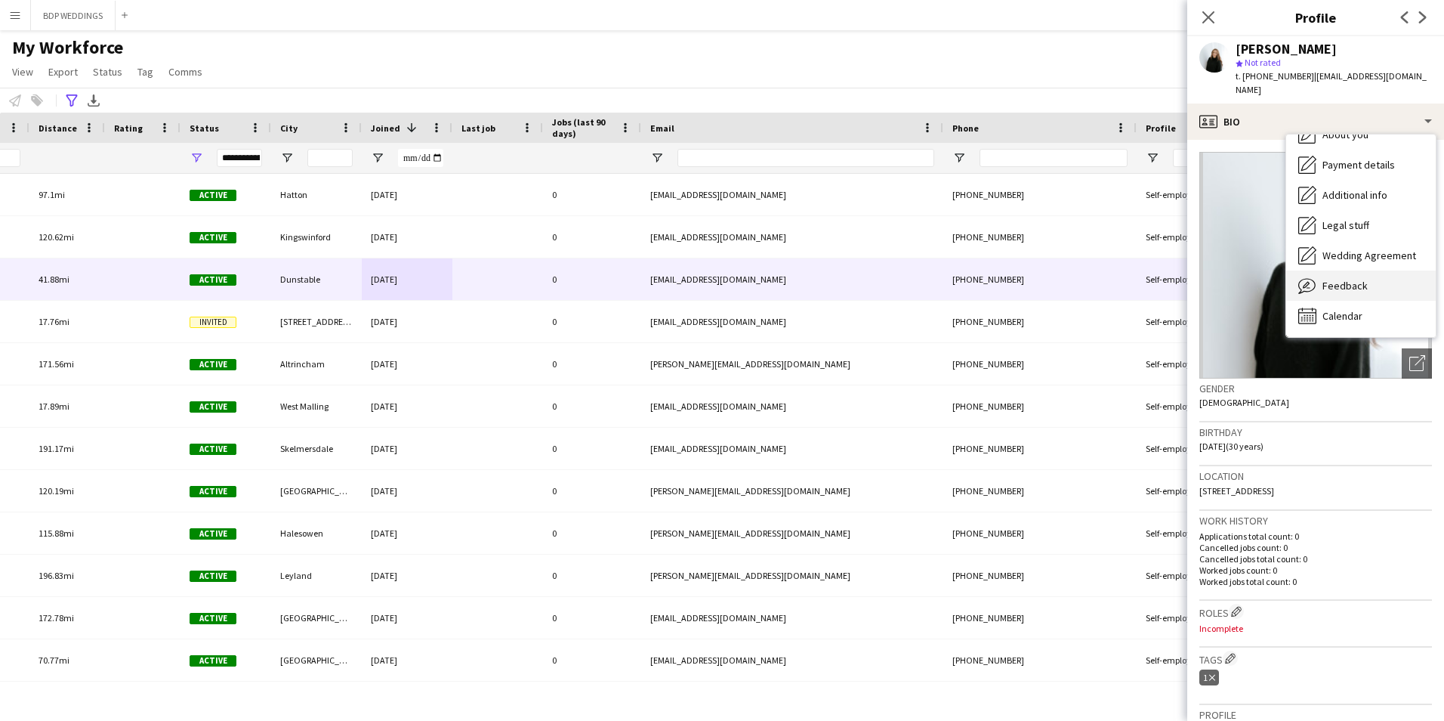
click at [1344, 285] on span "Feedback" at bounding box center [1345, 286] width 45 height 14
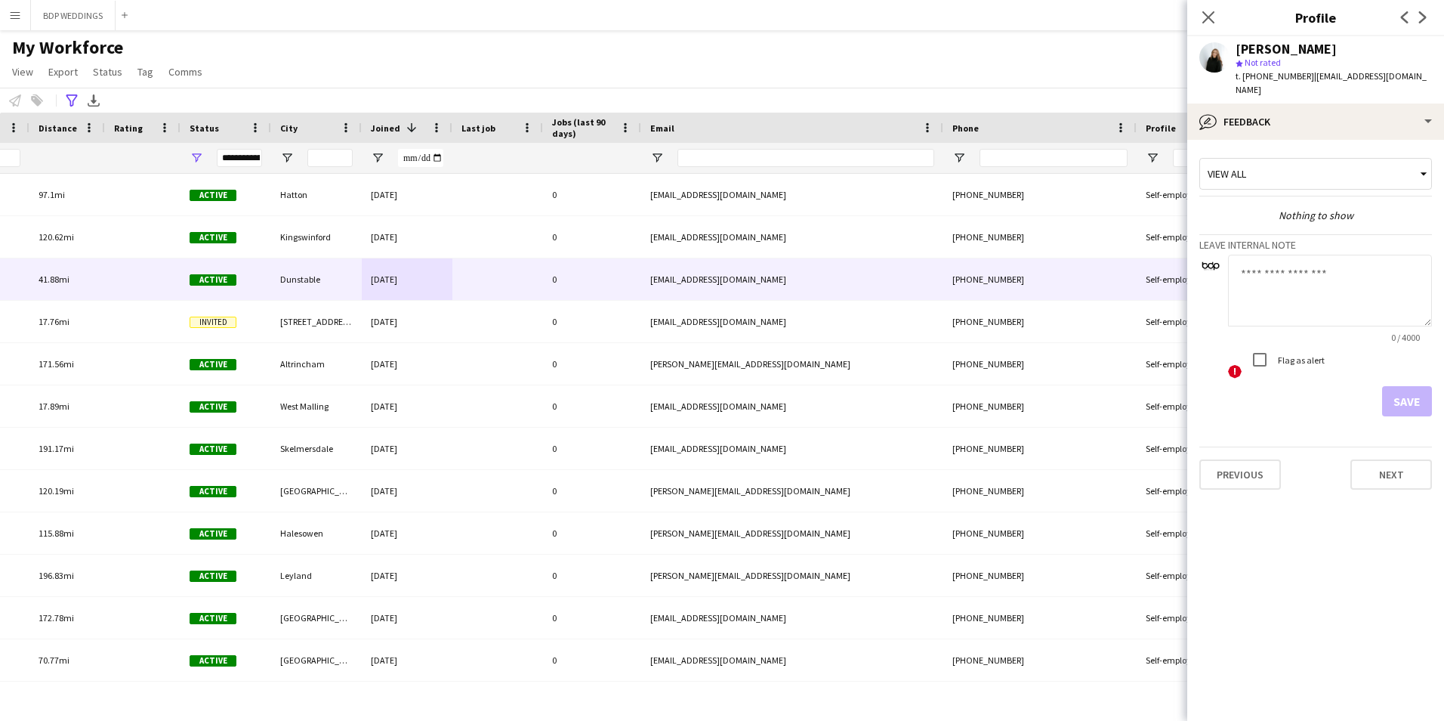
drag, startPoint x: 1319, startPoint y: 87, endPoint x: 1307, endPoint y: 78, distance: 15.7
click at [1307, 78] on div "t. [PHONE_NUMBER] | [EMAIL_ADDRESS][DOMAIN_NAME]" at bounding box center [1334, 82] width 196 height 27
copy span "[EMAIL_ADDRESS][DOMAIN_NAME]"
click at [1317, 277] on textarea at bounding box center [1330, 291] width 204 height 72
paste textarea "**********"
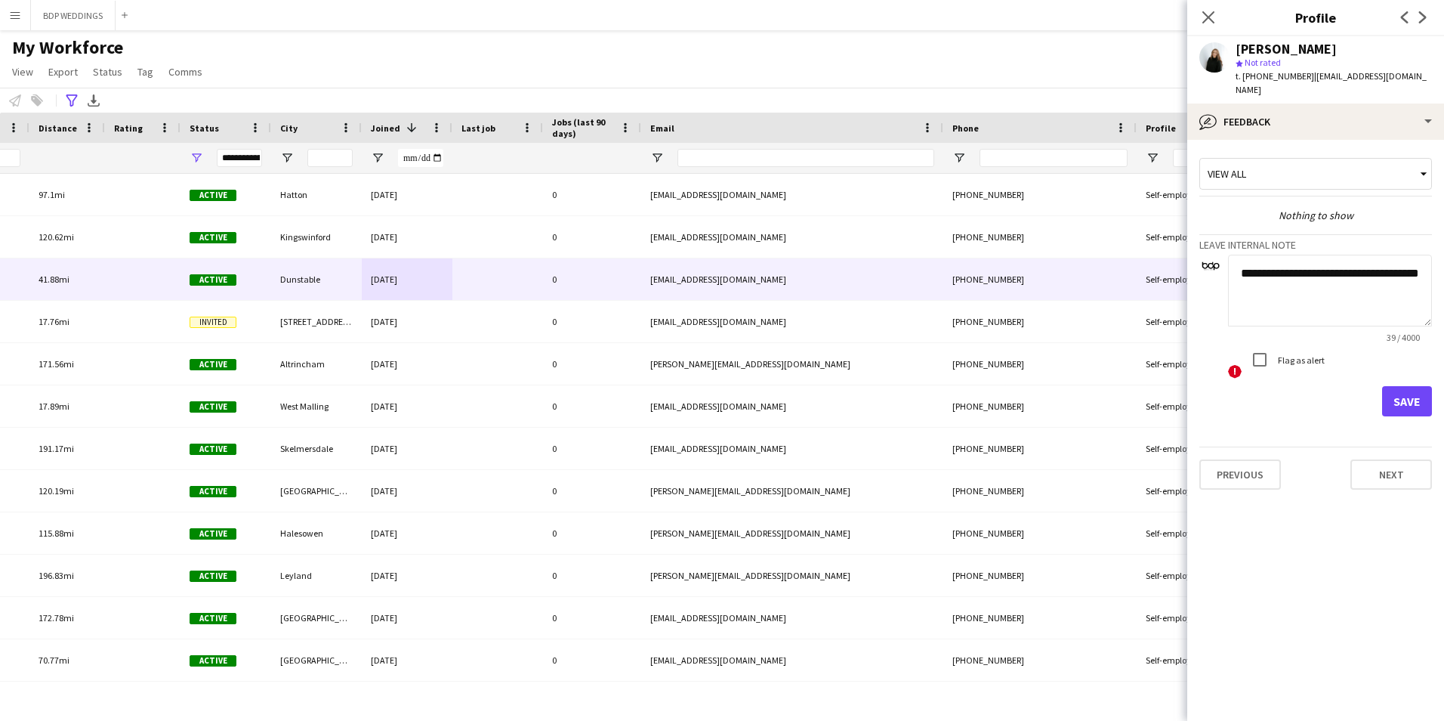
scroll to position [2, 0]
click at [1260, 312] on textarea "**********" at bounding box center [1330, 291] width 204 height 72
paste textarea "**********"
type textarea "**********"
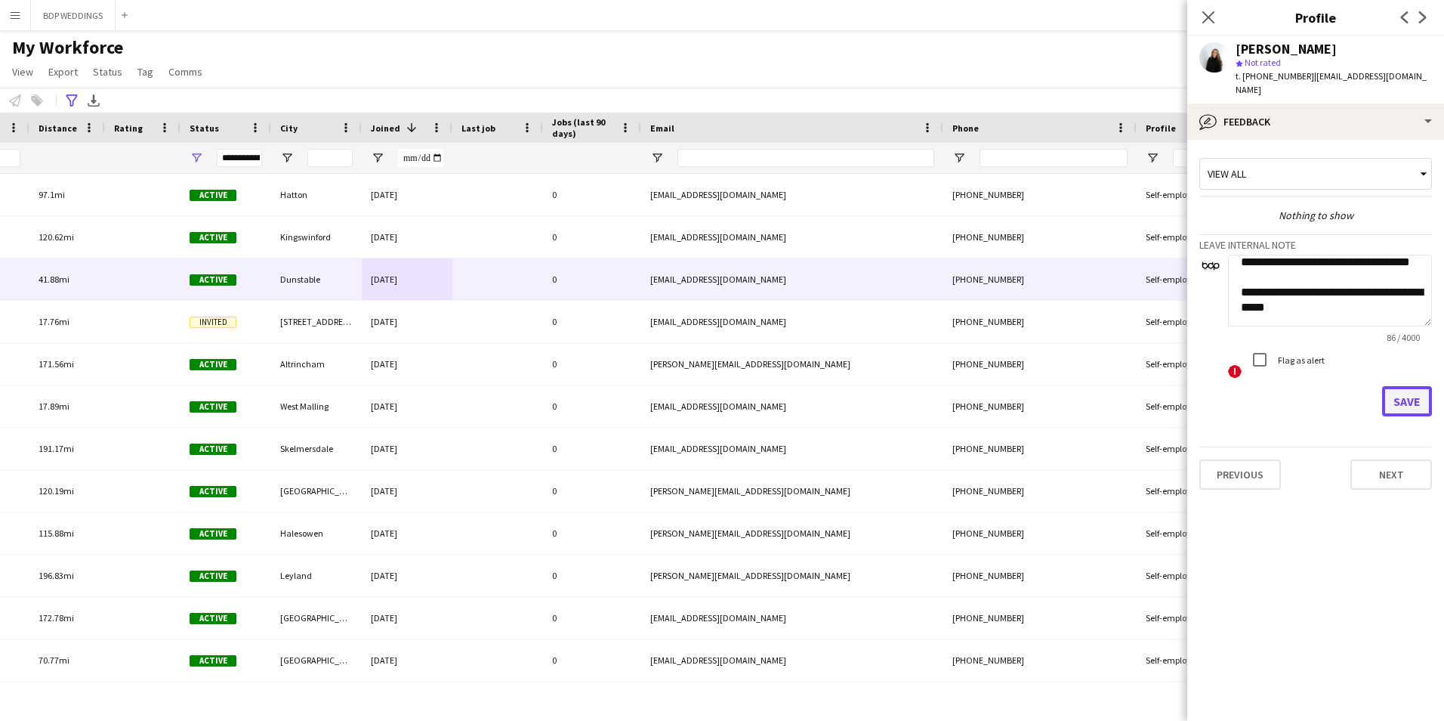
click at [1415, 403] on button "Save" at bounding box center [1407, 401] width 50 height 30
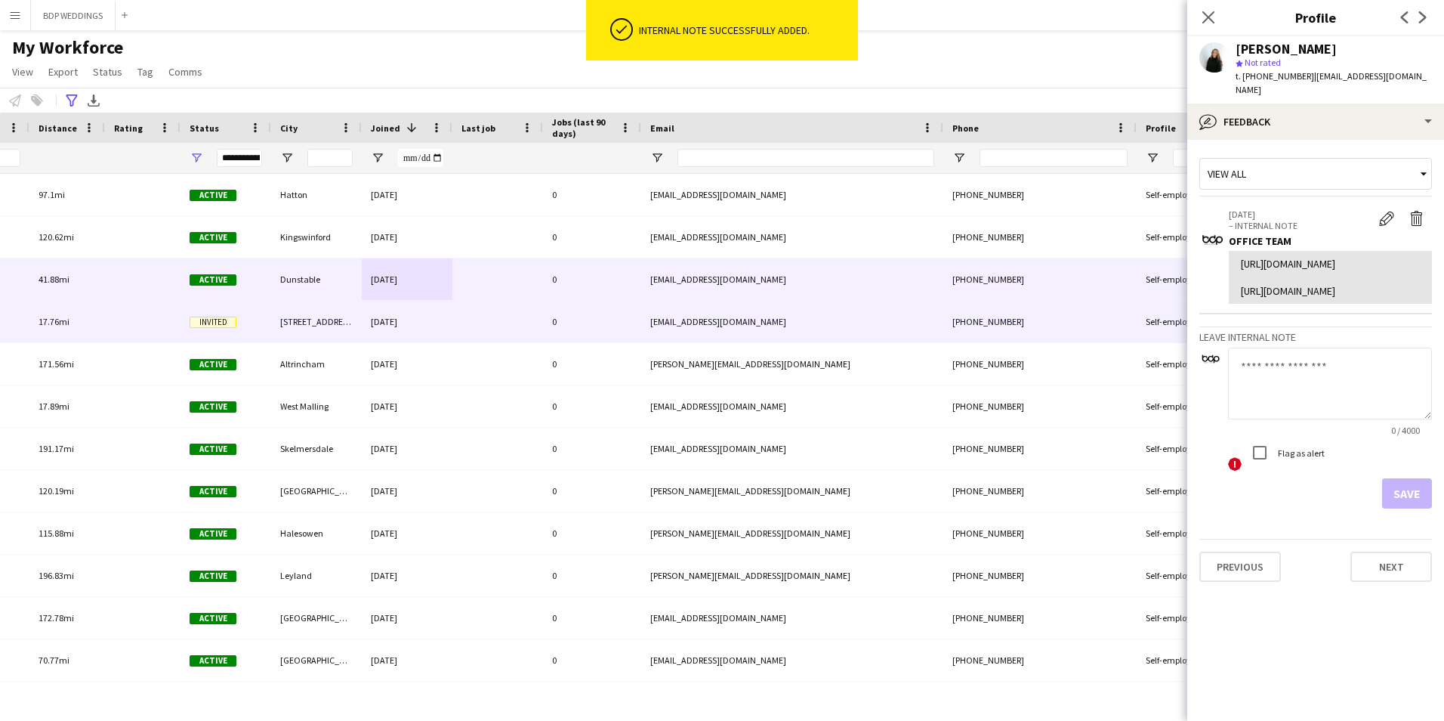
click at [847, 328] on div "[EMAIL_ADDRESS][DOMAIN_NAME]" at bounding box center [792, 322] width 302 height 42
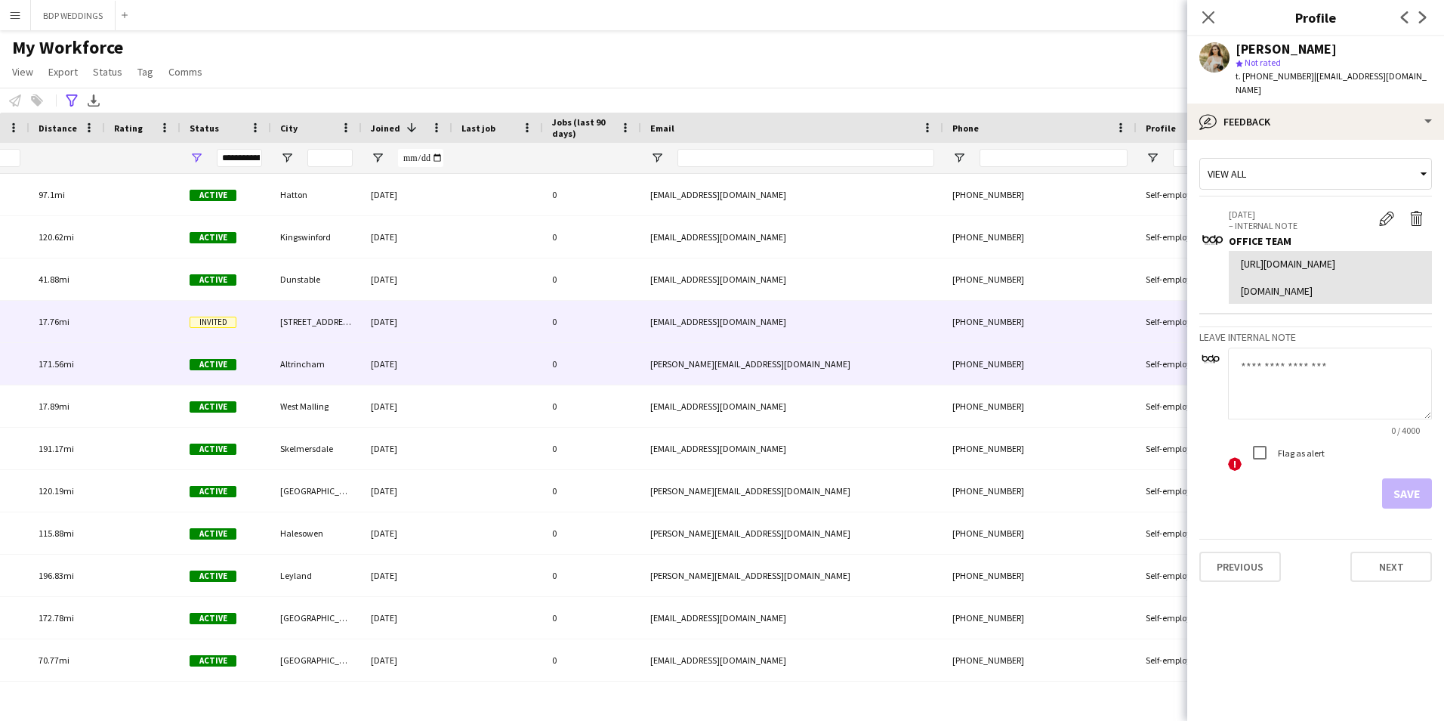
click at [687, 376] on div "[PERSON_NAME][EMAIL_ADDRESS][DOMAIN_NAME]" at bounding box center [792, 364] width 302 height 42
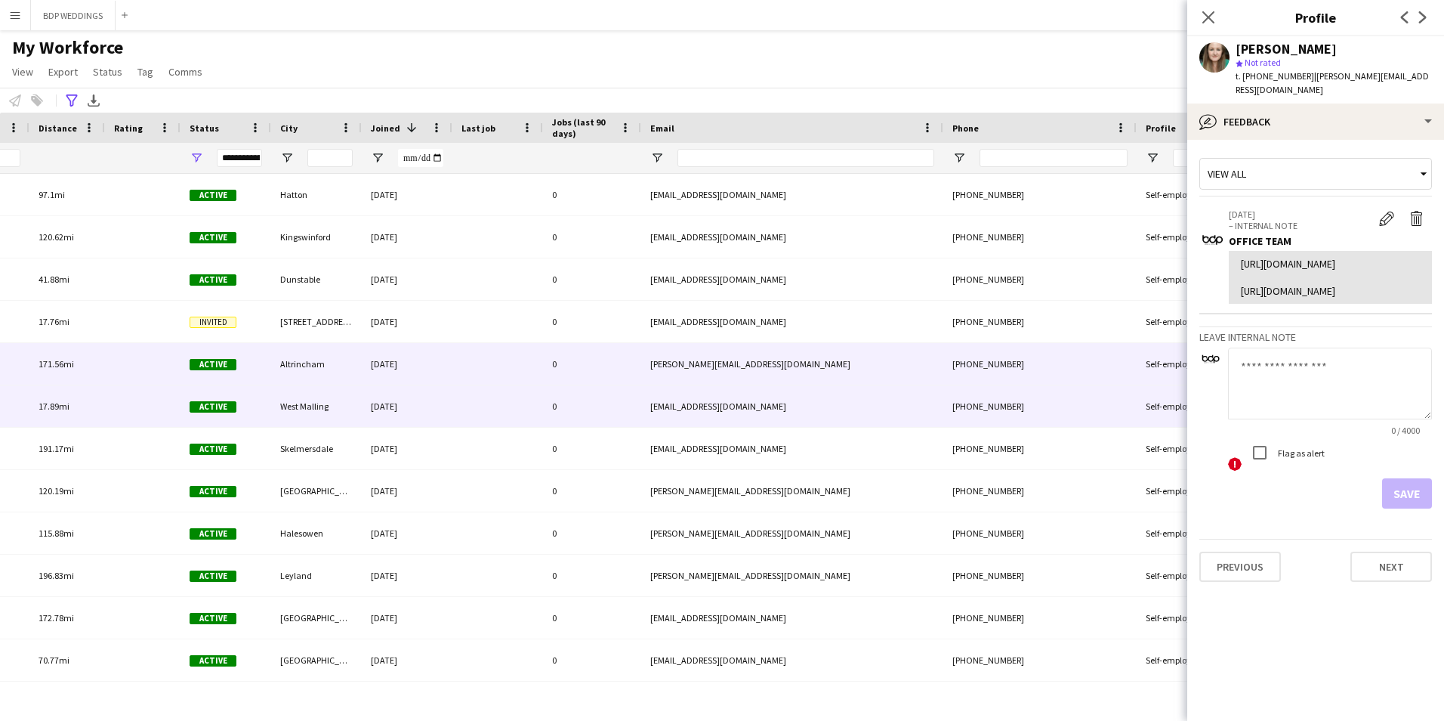
click at [697, 410] on div "[EMAIL_ADDRESS][DOMAIN_NAME]" at bounding box center [792, 406] width 302 height 42
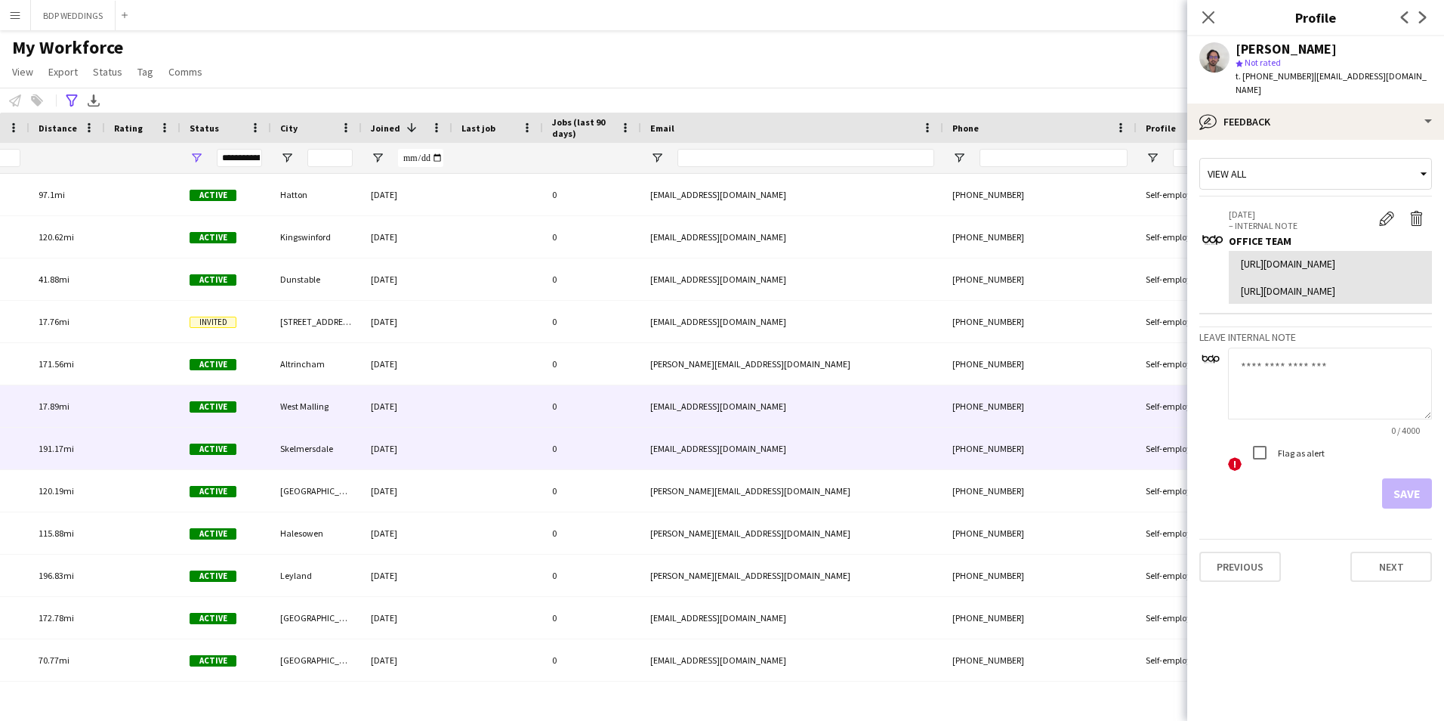
click at [694, 446] on div "[EMAIL_ADDRESS][DOMAIN_NAME]" at bounding box center [792, 448] width 302 height 42
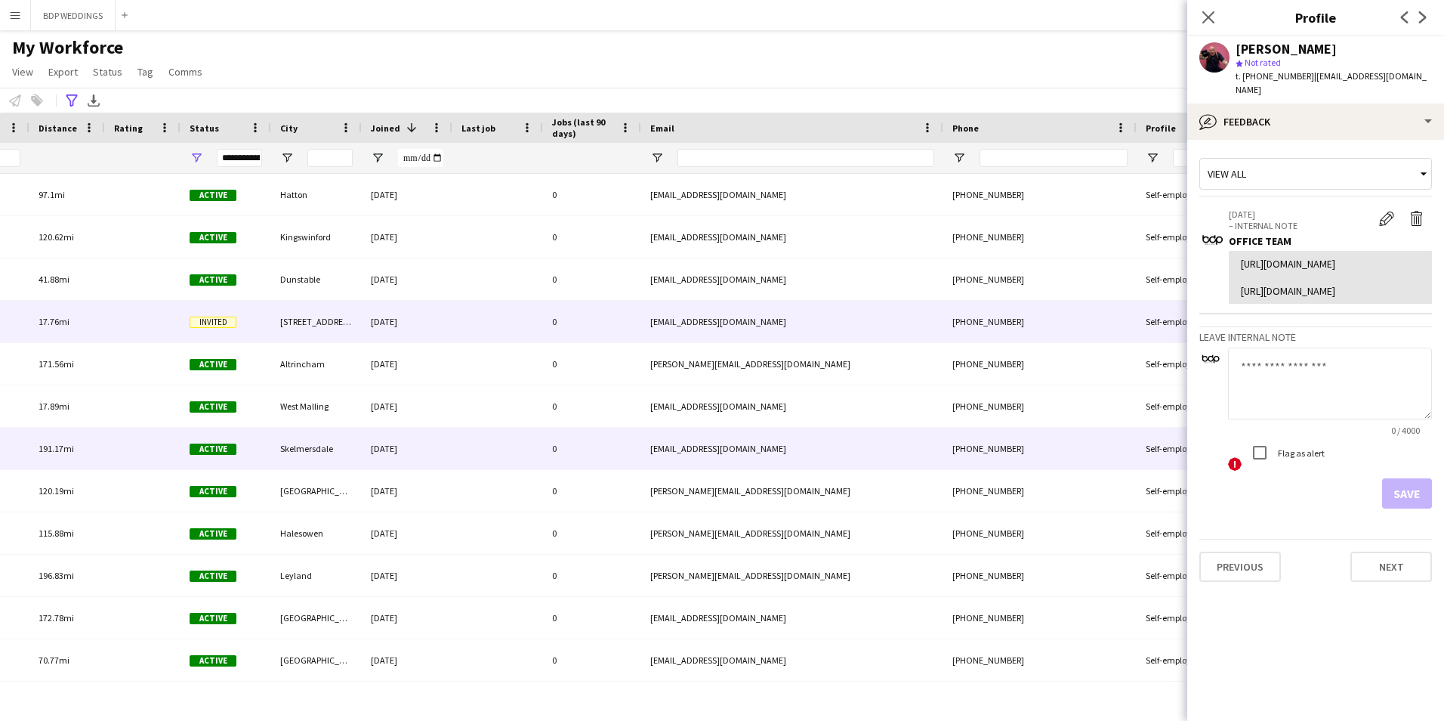
click at [703, 311] on div "[EMAIL_ADDRESS][DOMAIN_NAME]" at bounding box center [792, 322] width 302 height 42
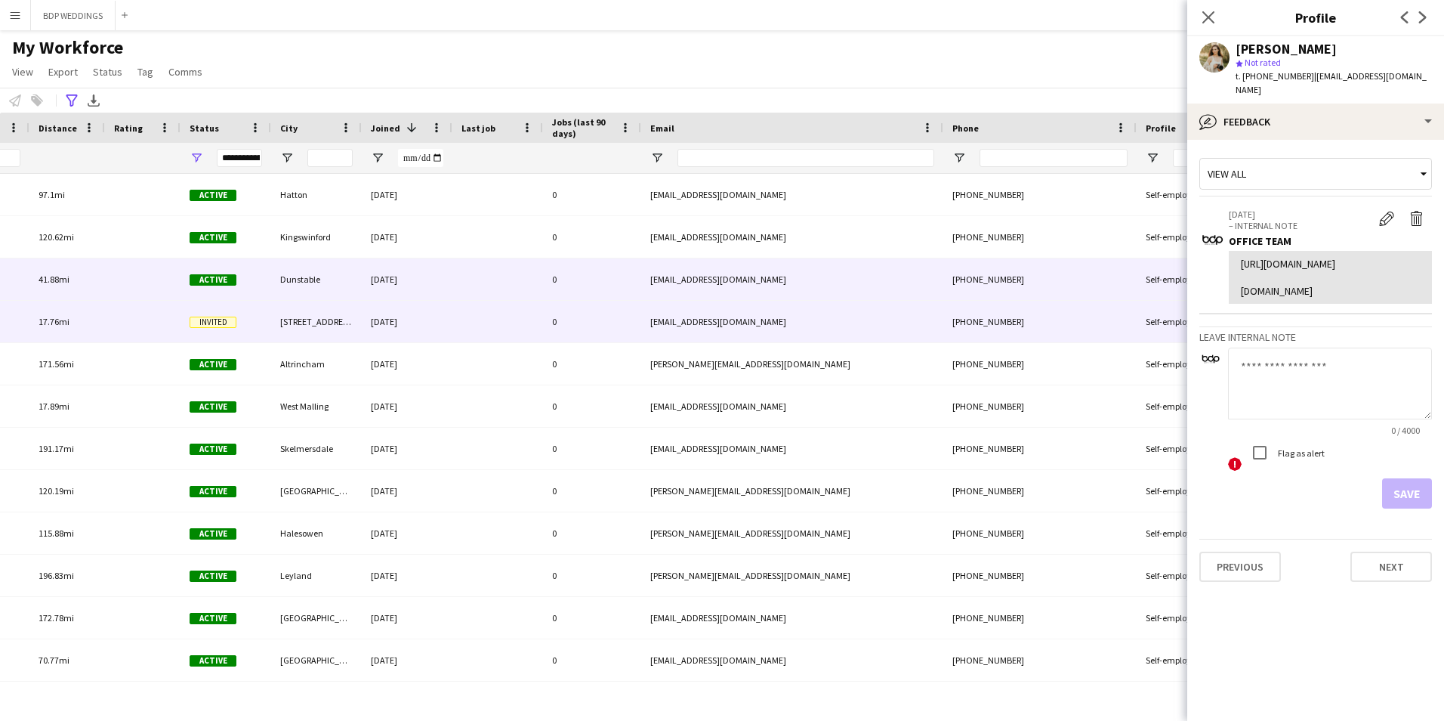
click at [705, 287] on div "[EMAIL_ADDRESS][DOMAIN_NAME]" at bounding box center [792, 279] width 302 height 42
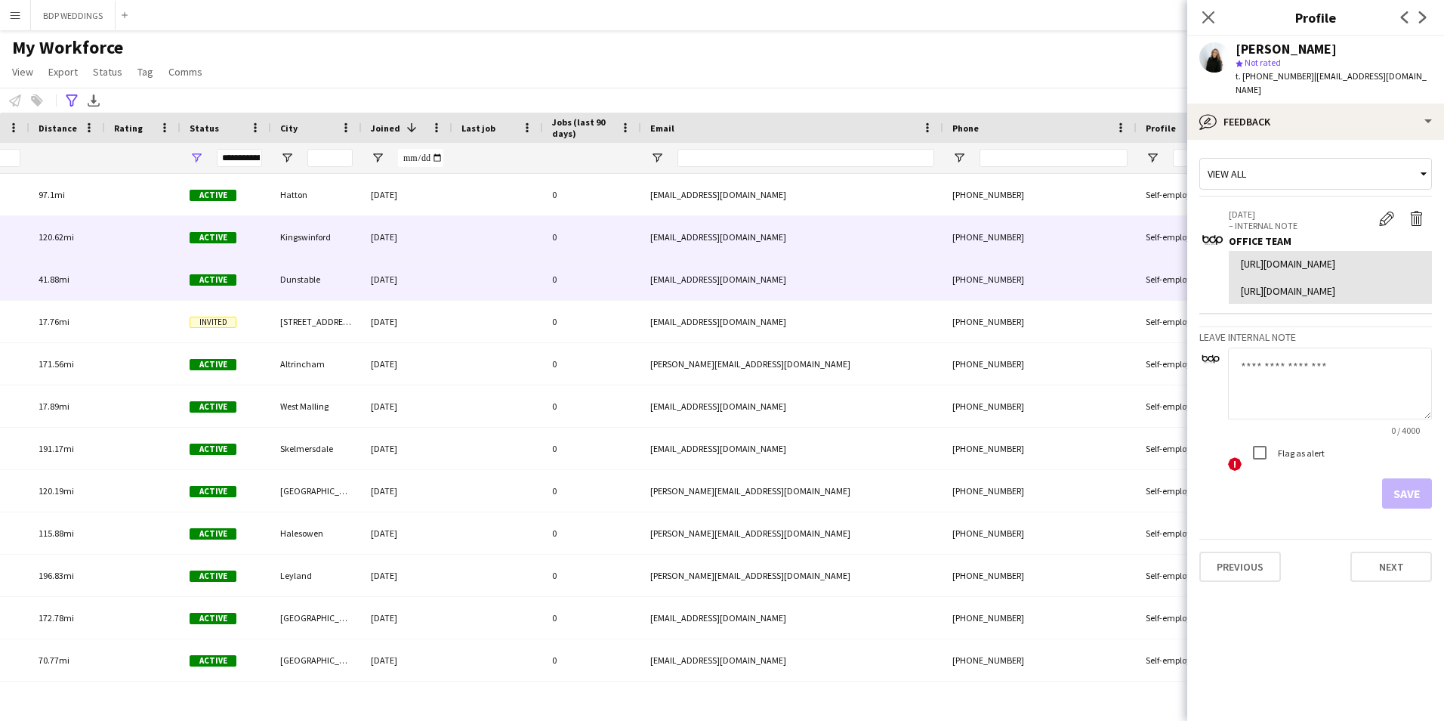
click at [702, 241] on div "[EMAIL_ADDRESS][DOMAIN_NAME]" at bounding box center [792, 237] width 302 height 42
click at [690, 283] on div "[EMAIL_ADDRESS][DOMAIN_NAME]" at bounding box center [792, 279] width 302 height 42
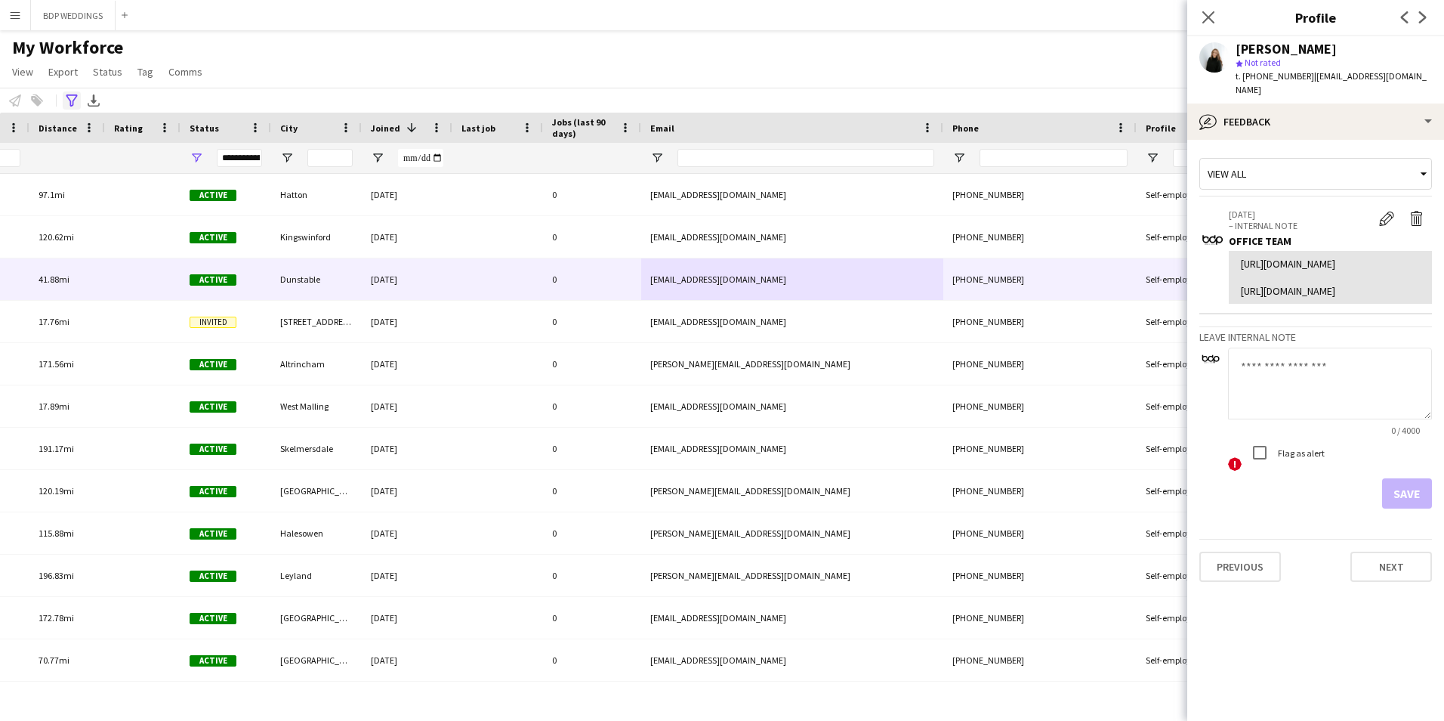
click at [66, 96] on icon at bounding box center [71, 100] width 11 height 12
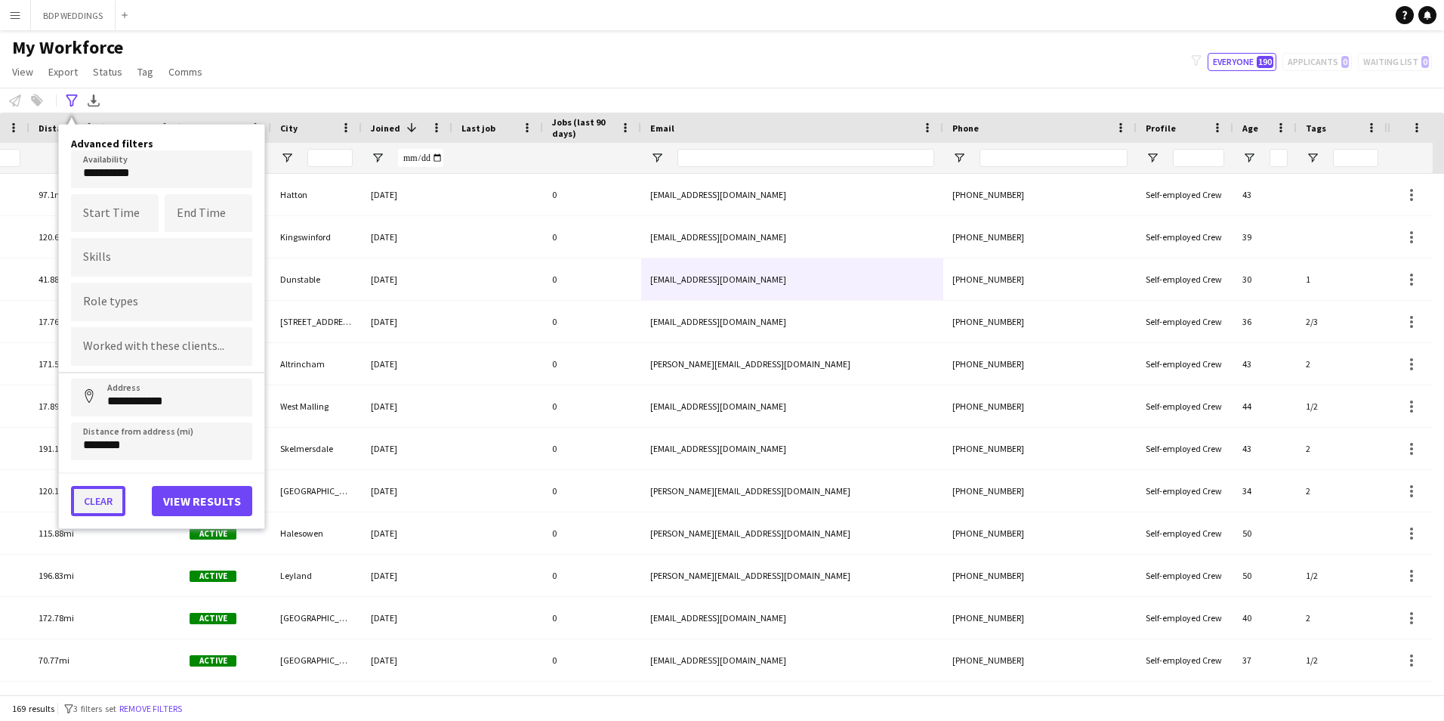
click at [113, 492] on button "Clear" at bounding box center [98, 501] width 54 height 30
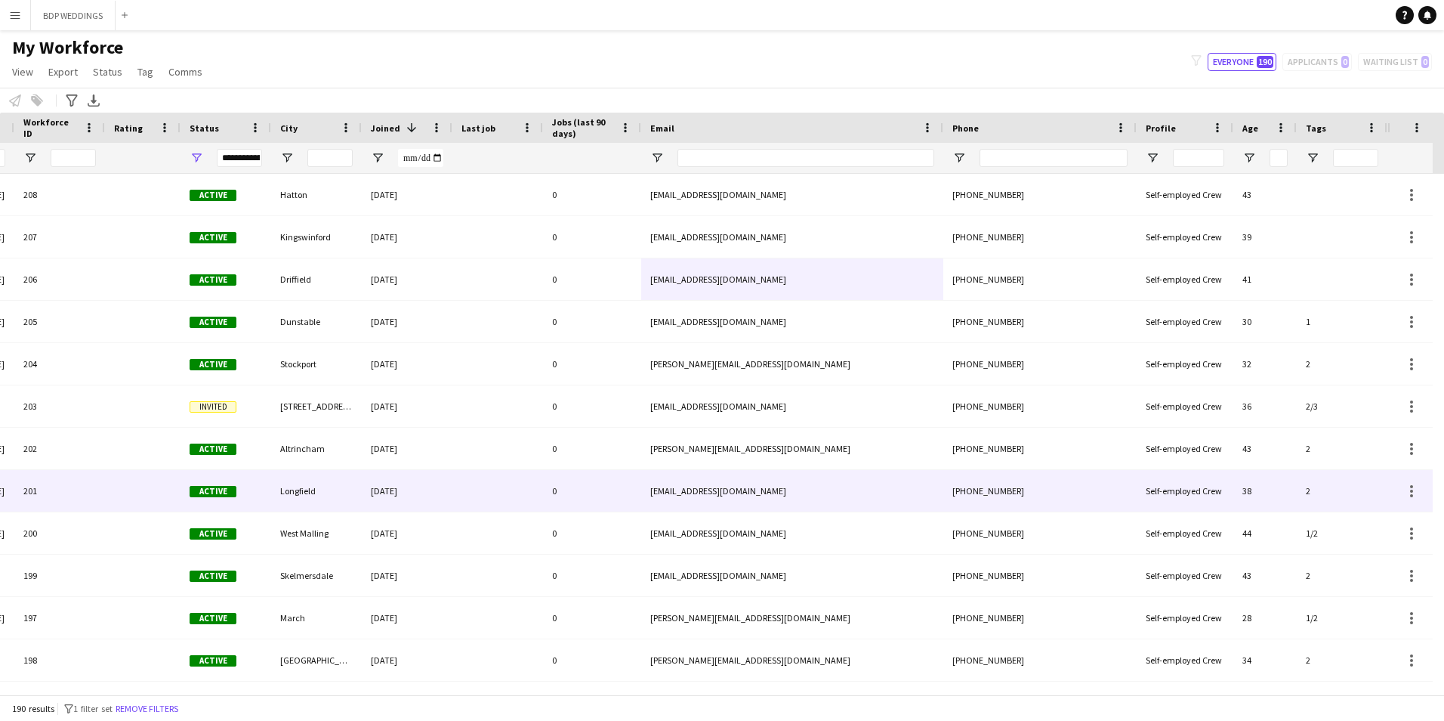
scroll to position [0, 250]
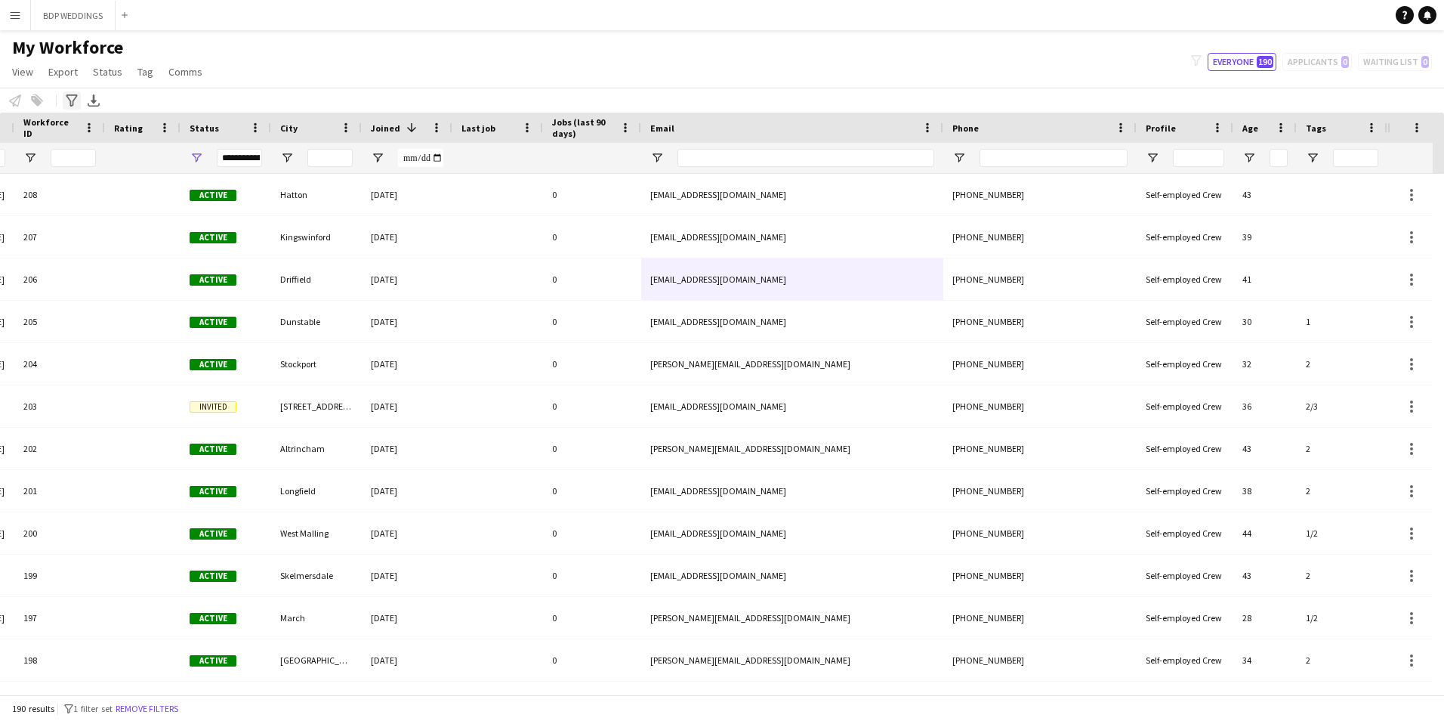
click at [73, 97] on icon "Advanced filters" at bounding box center [72, 100] width 12 height 12
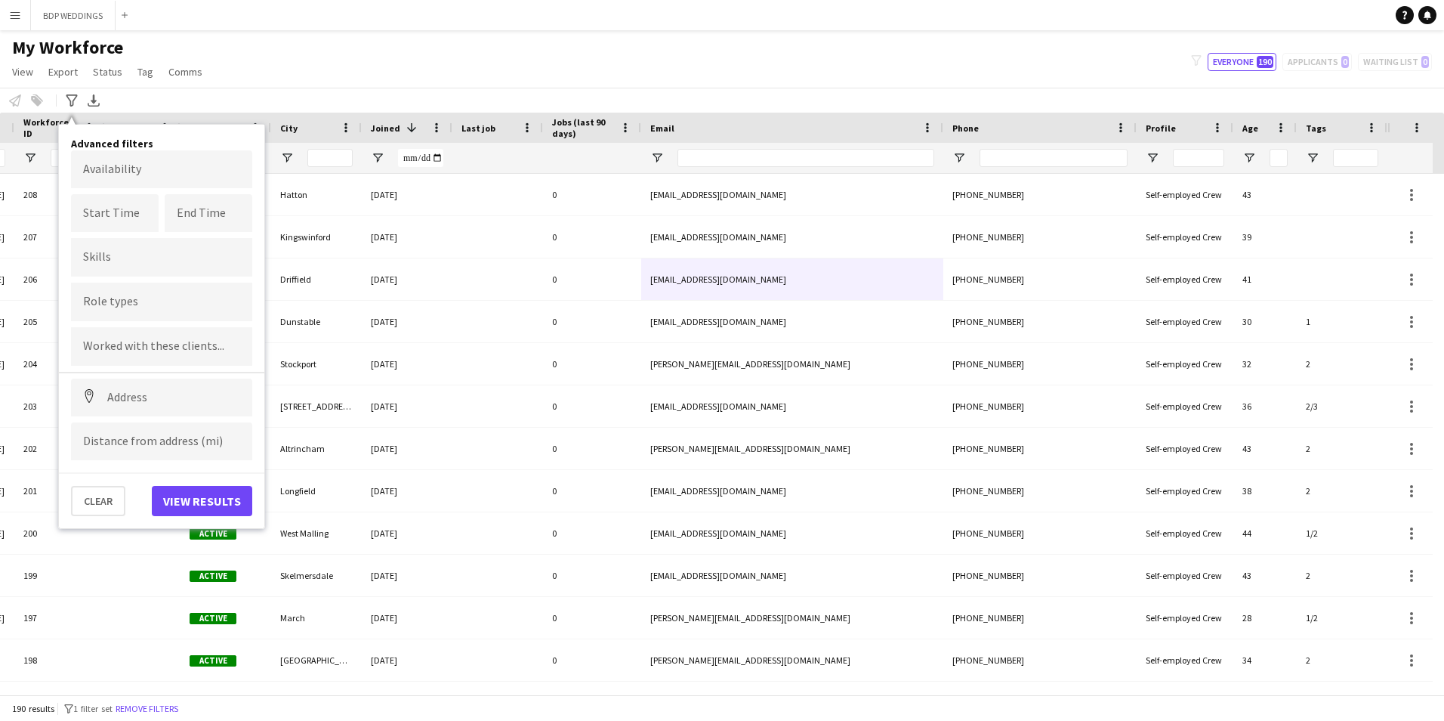
click at [385, 49] on div "My Workforce View Views Default view New view Update view Delete view Edit name…" at bounding box center [722, 61] width 1444 height 51
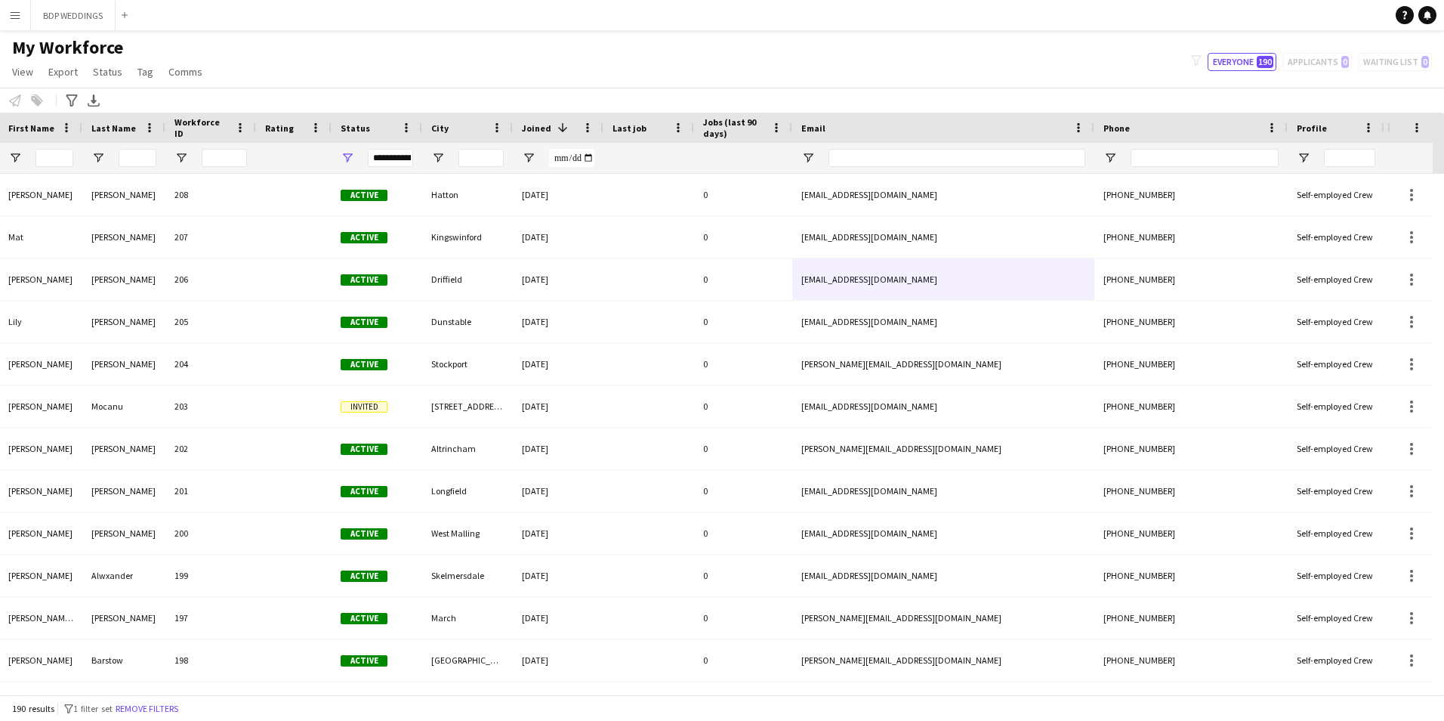
scroll to position [0, 0]
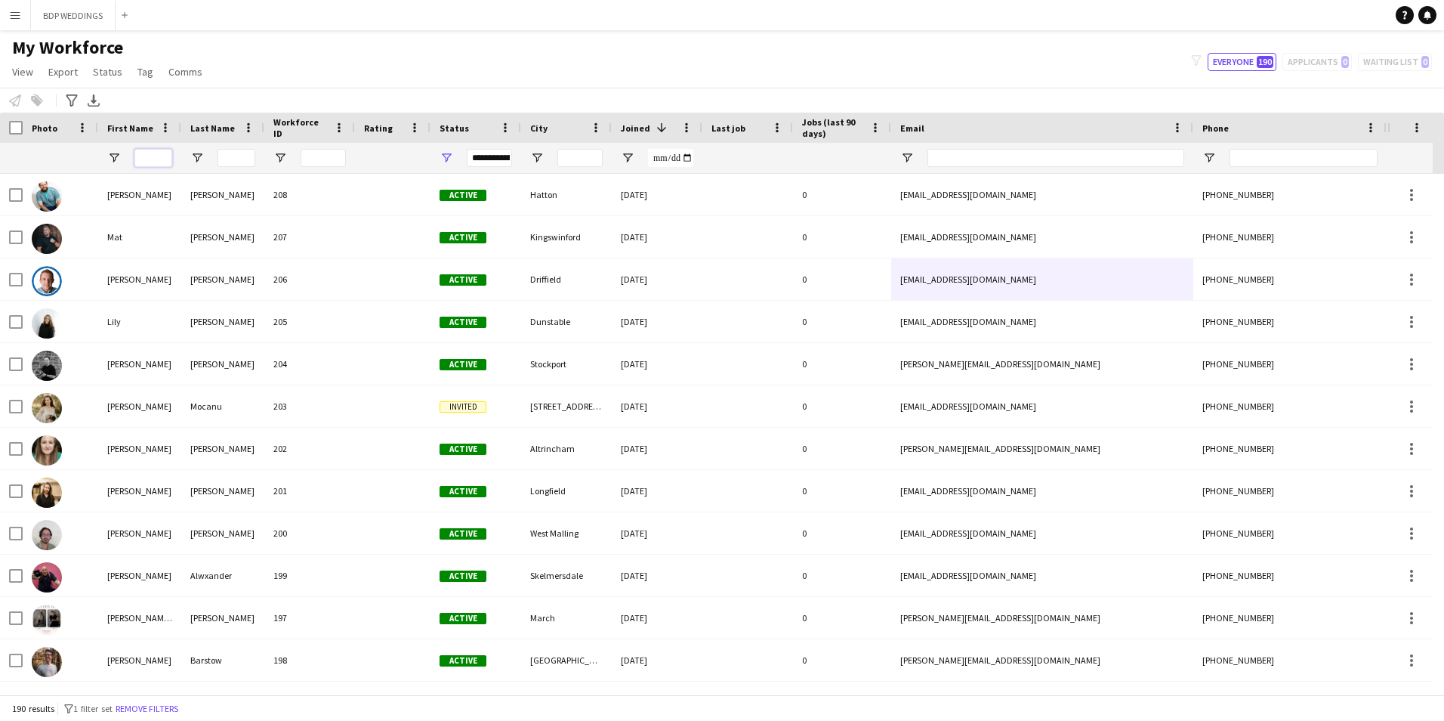
click at [144, 159] on input "First Name Filter Input" at bounding box center [153, 158] width 38 height 18
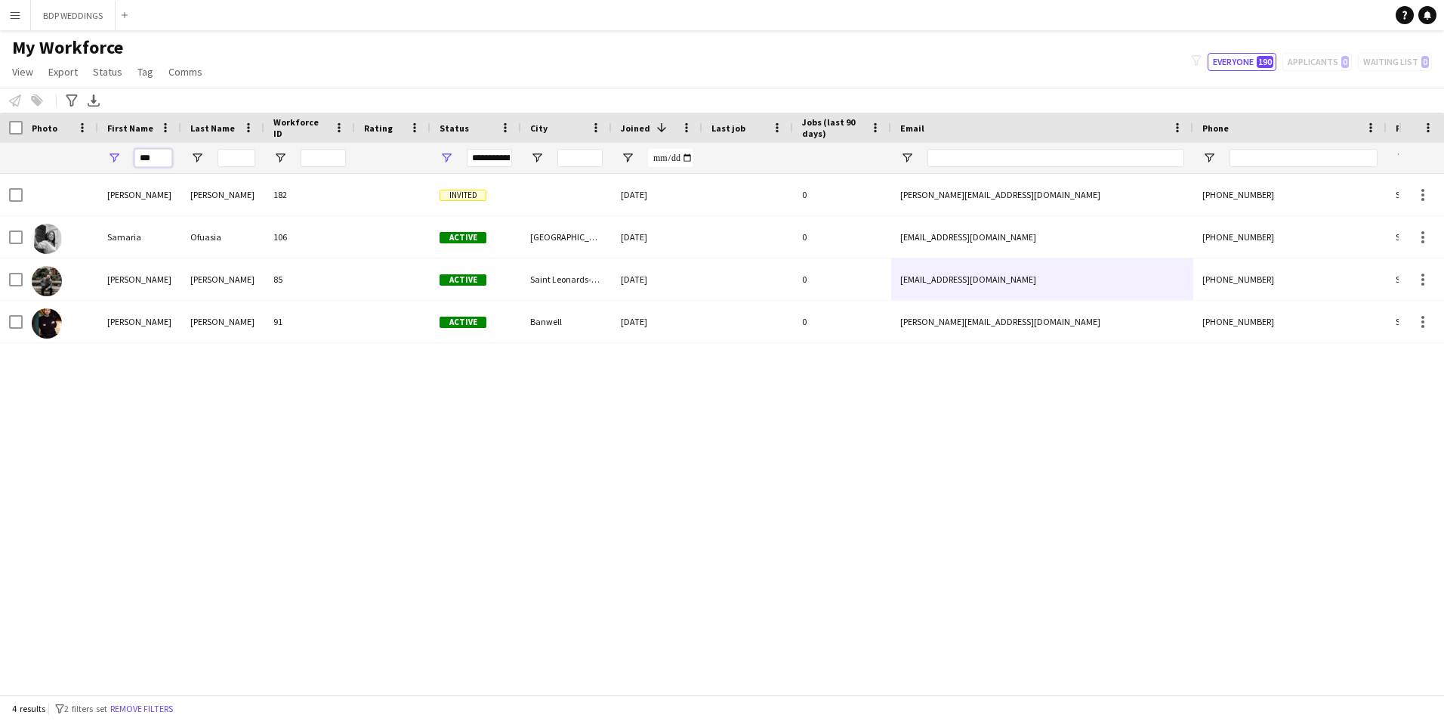
type input "***"
click at [443, 48] on div "My Workforce View Views Default view New view Update view Delete view Edit name…" at bounding box center [722, 61] width 1444 height 51
click at [902, 487] on div "[PERSON_NAME] 182 Invited [DATE] 0 [PERSON_NAME][EMAIL_ADDRESS][DOMAIN_NAME] [P…" at bounding box center [699, 428] width 1399 height 509
